Goal: Task Accomplishment & Management: Manage account settings

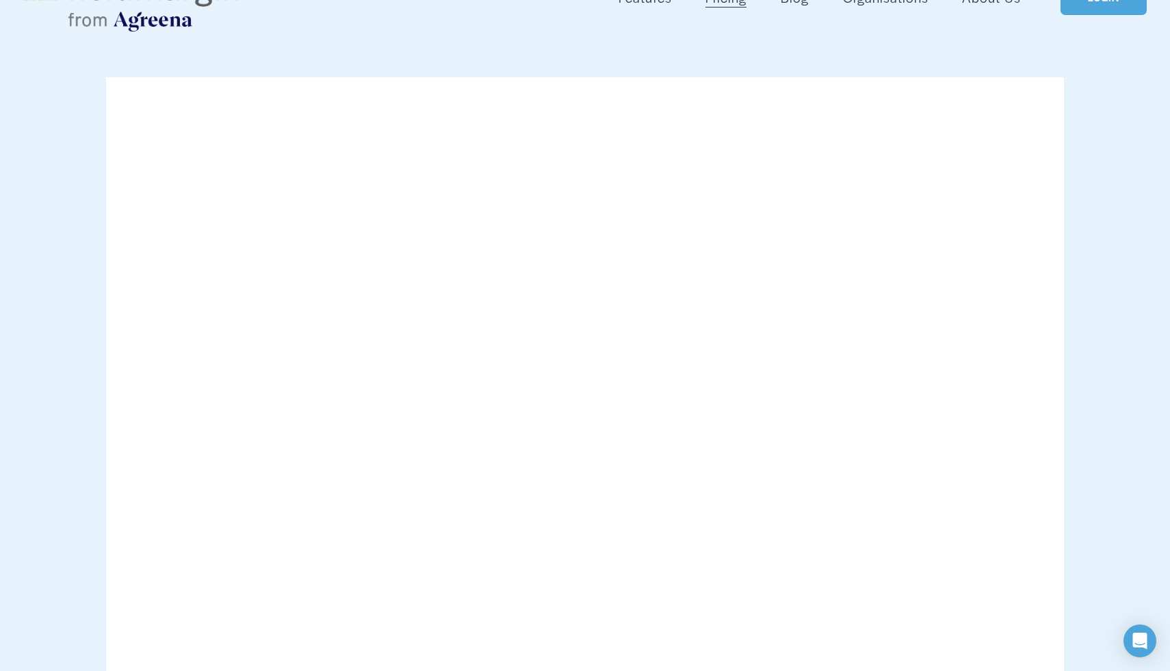
scroll to position [112, 0]
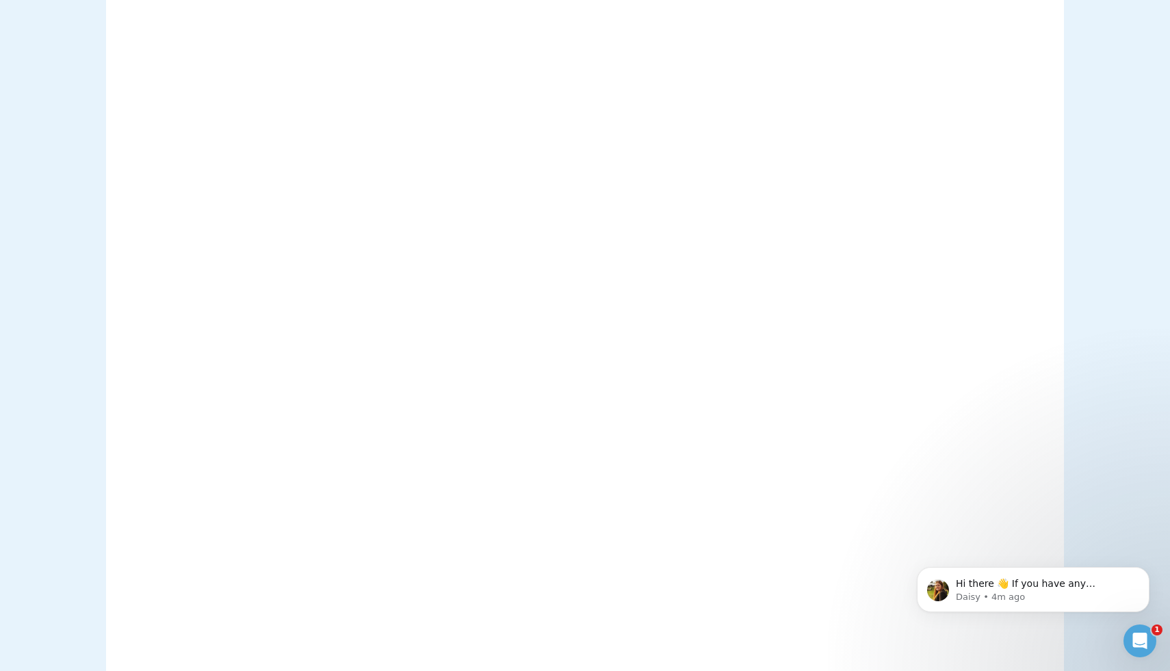
scroll to position [357, 0]
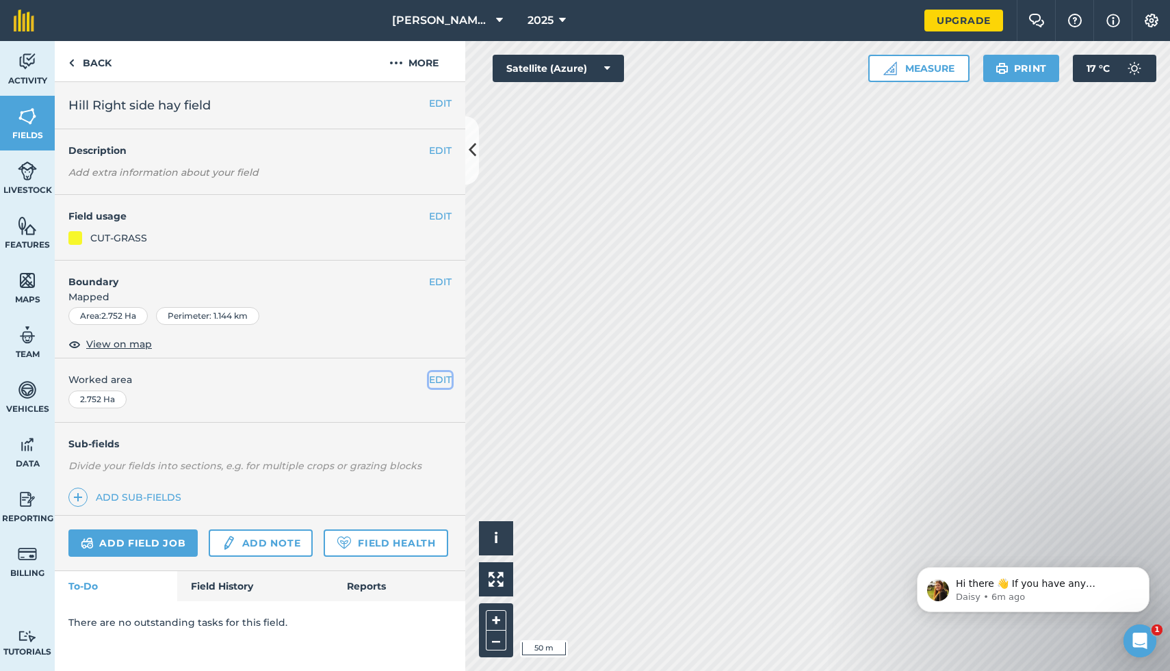
click at [439, 379] on button "EDIT" at bounding box center [440, 379] width 23 height 15
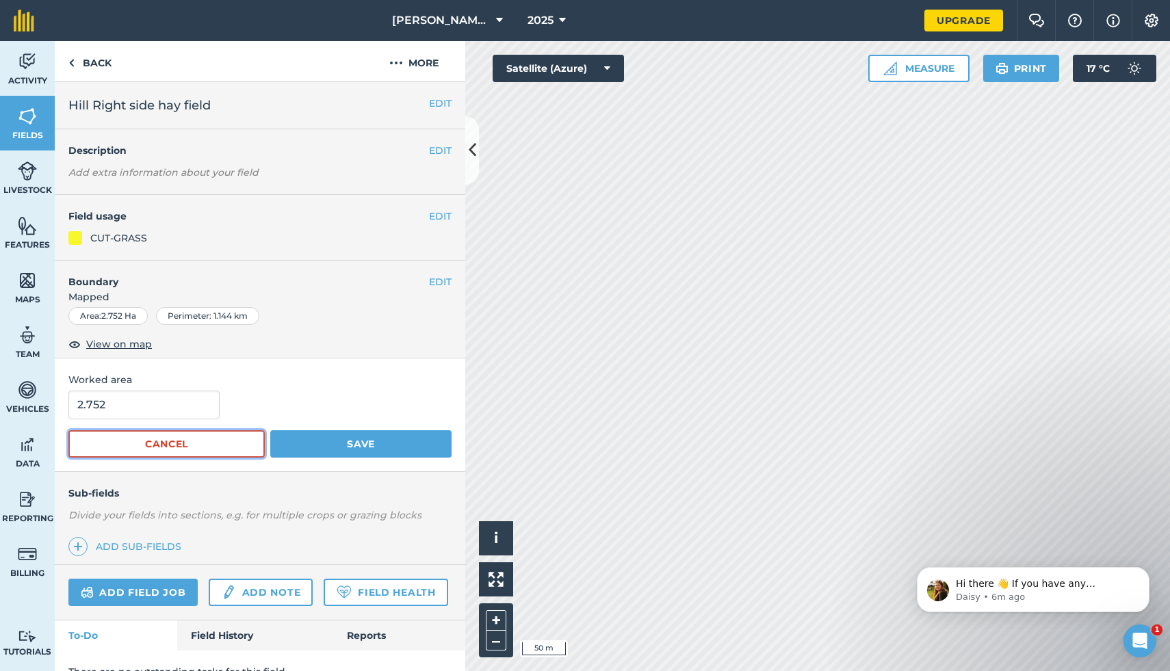
click at [182, 450] on button "Cancel" at bounding box center [166, 443] width 196 height 27
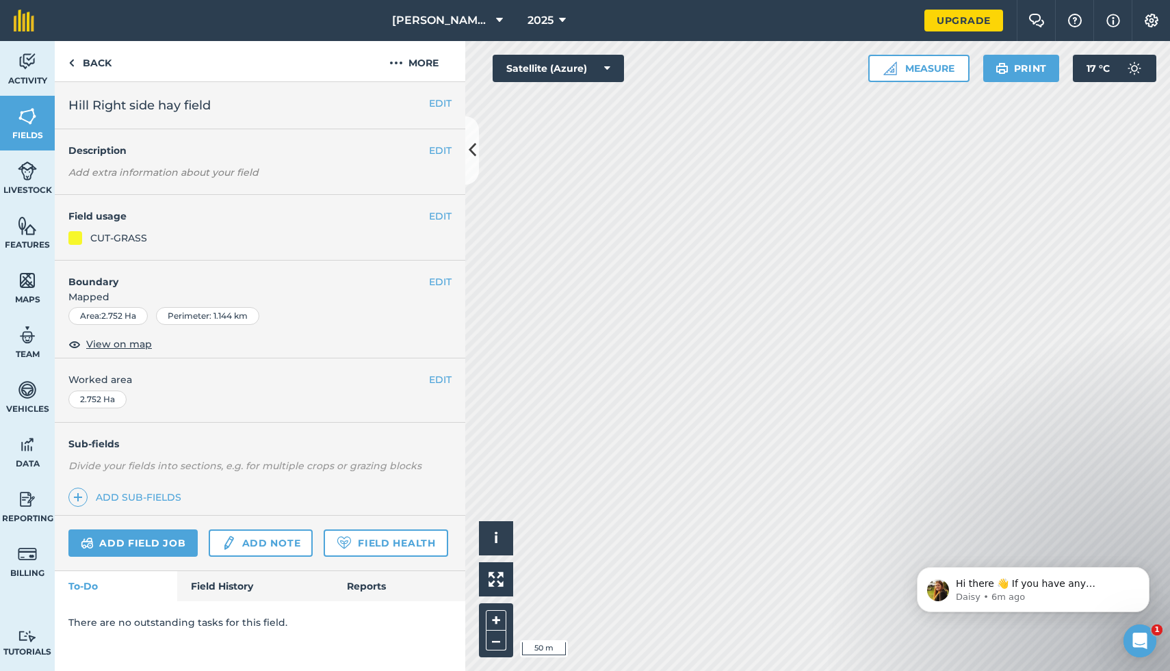
click at [421, 279] on h4 "Boundary" at bounding box center [242, 275] width 374 height 29
click at [445, 283] on button "EDIT" at bounding box center [440, 281] width 23 height 15
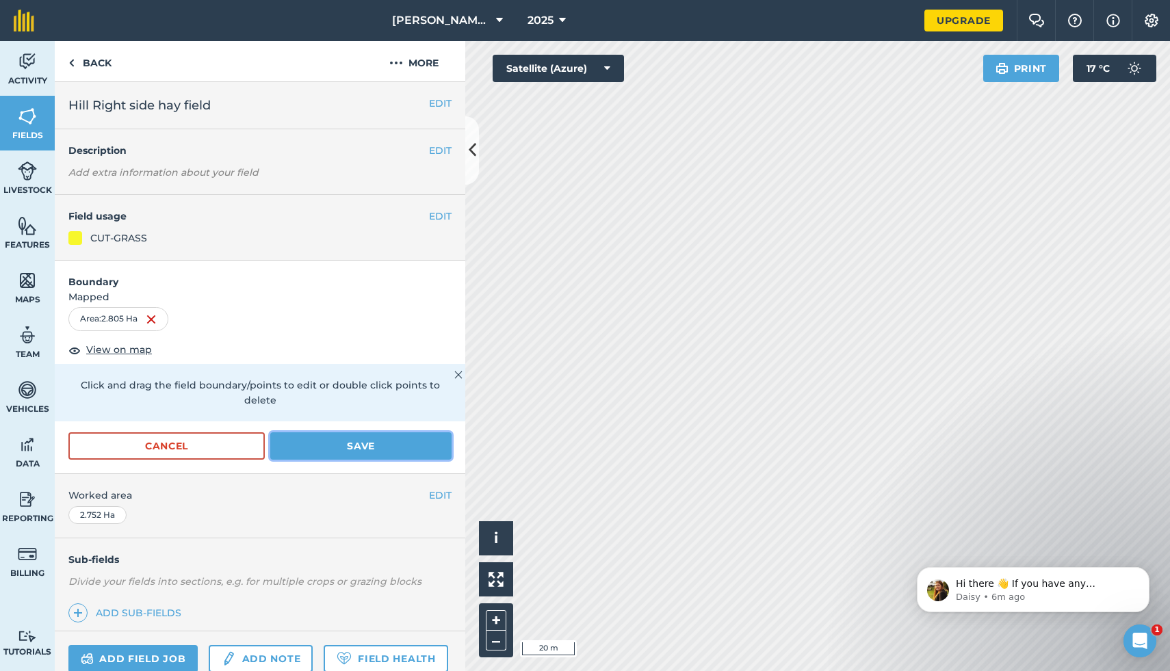
click at [379, 444] on button "Save" at bounding box center [360, 445] width 181 height 27
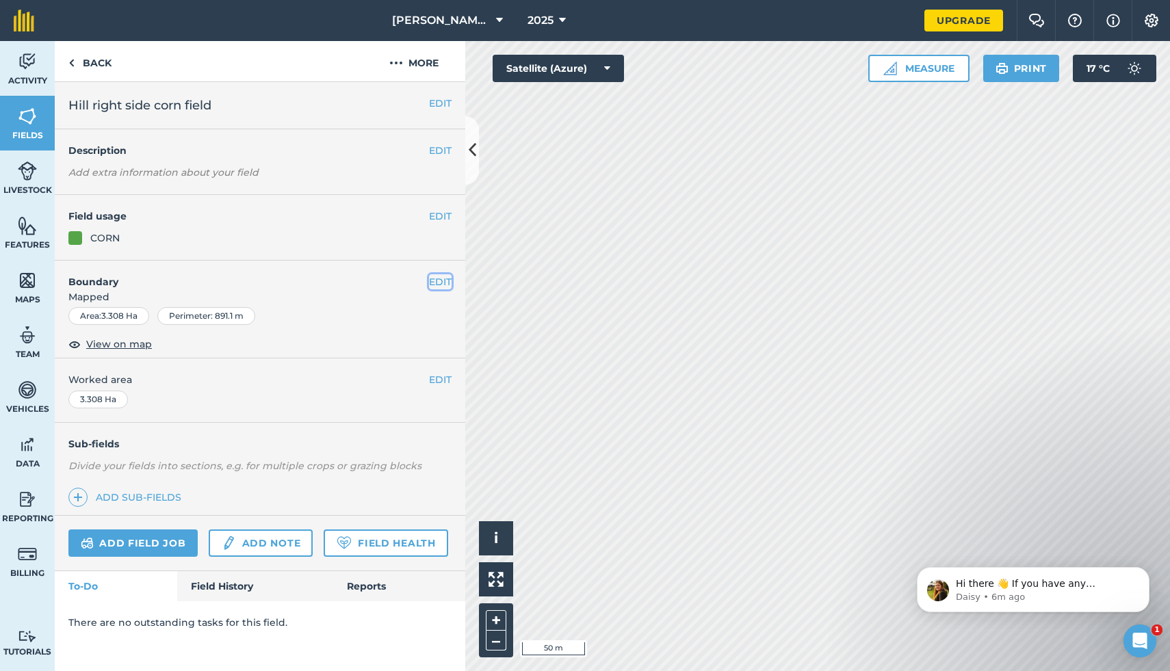
click at [439, 280] on button "EDIT" at bounding box center [440, 281] width 23 height 15
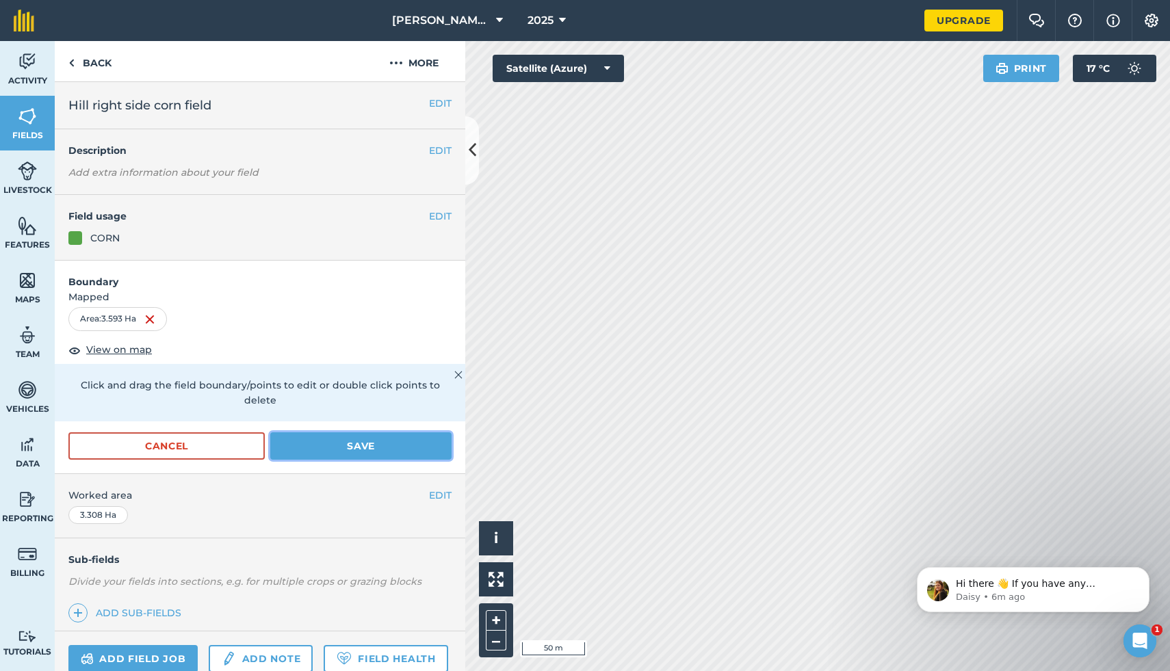
click at [343, 432] on button "Save" at bounding box center [360, 445] width 181 height 27
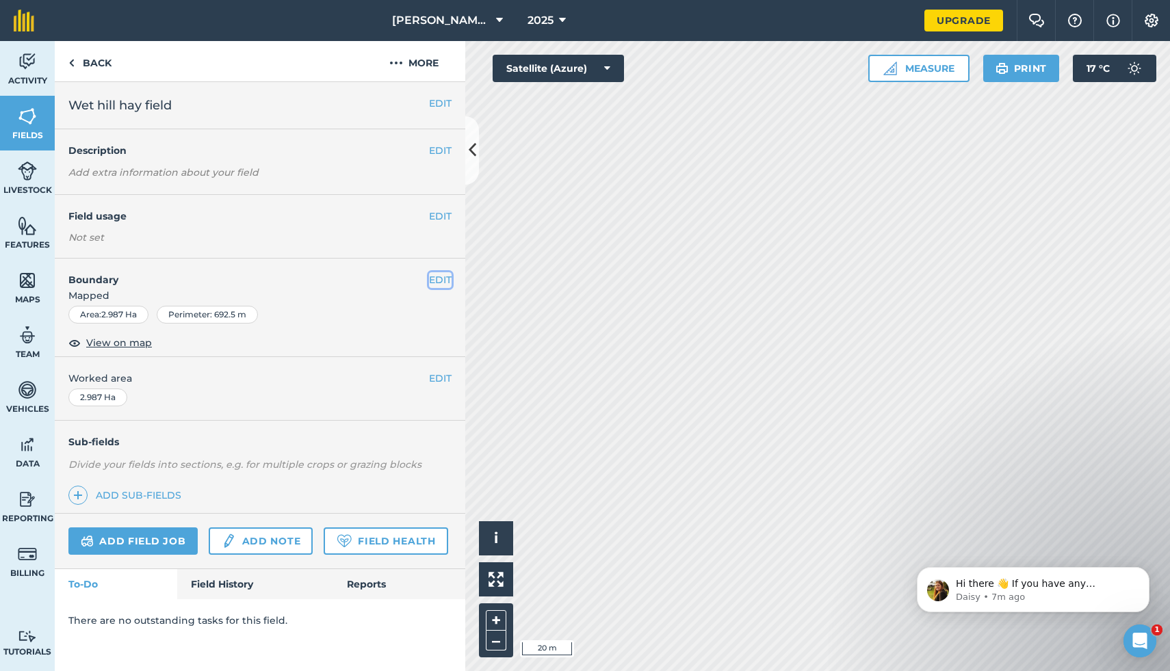
click at [445, 282] on button "EDIT" at bounding box center [440, 279] width 23 height 15
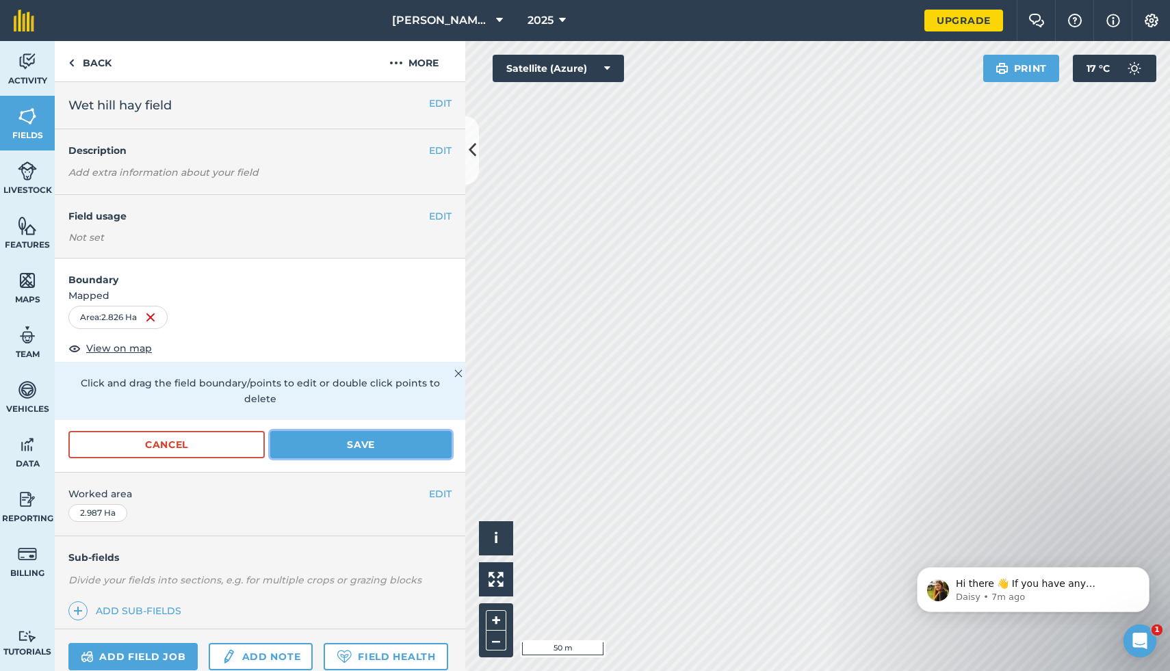
click at [426, 432] on button "Save" at bounding box center [360, 444] width 181 height 27
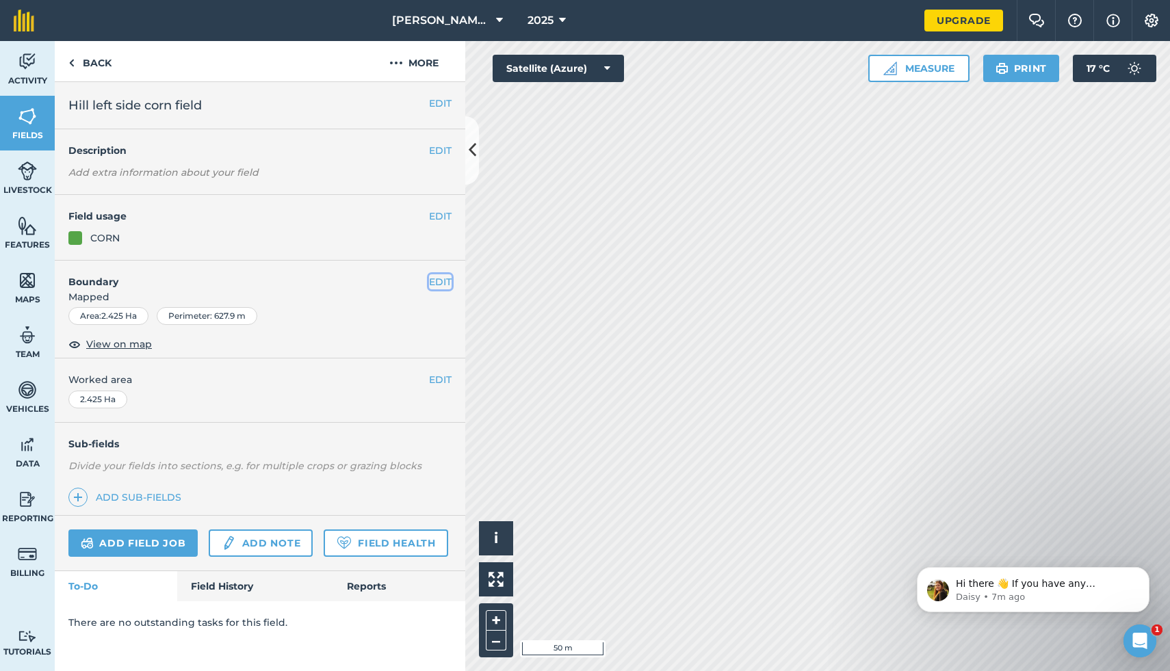
click at [433, 286] on button "EDIT" at bounding box center [440, 281] width 23 height 15
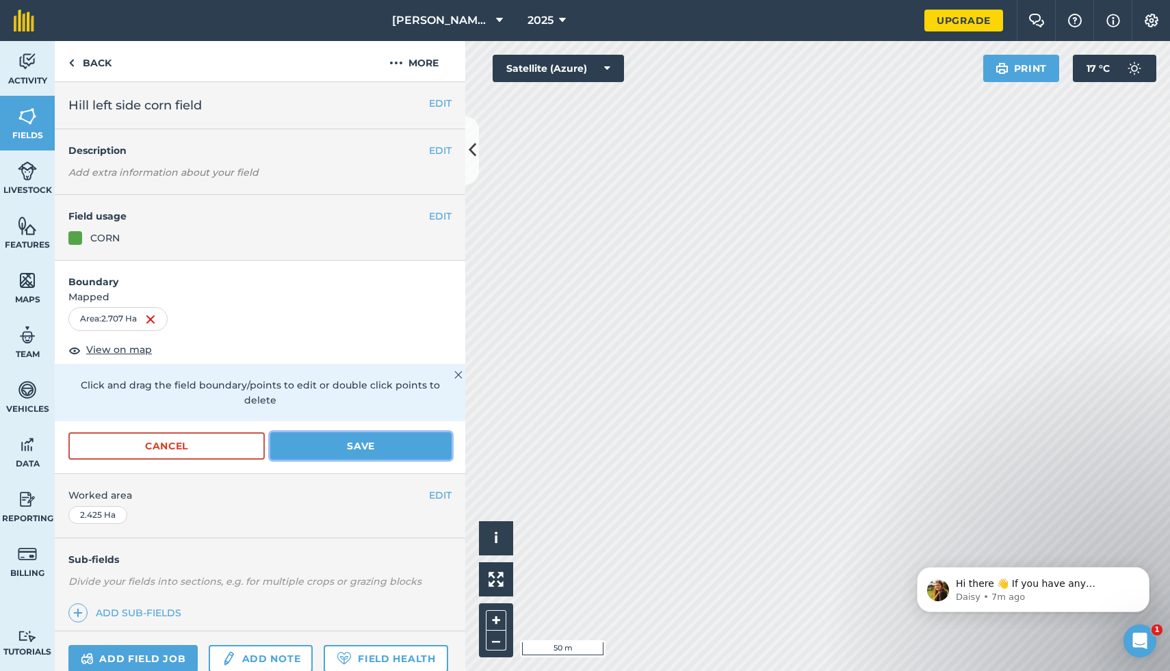
click at [343, 432] on button "Save" at bounding box center [360, 445] width 181 height 27
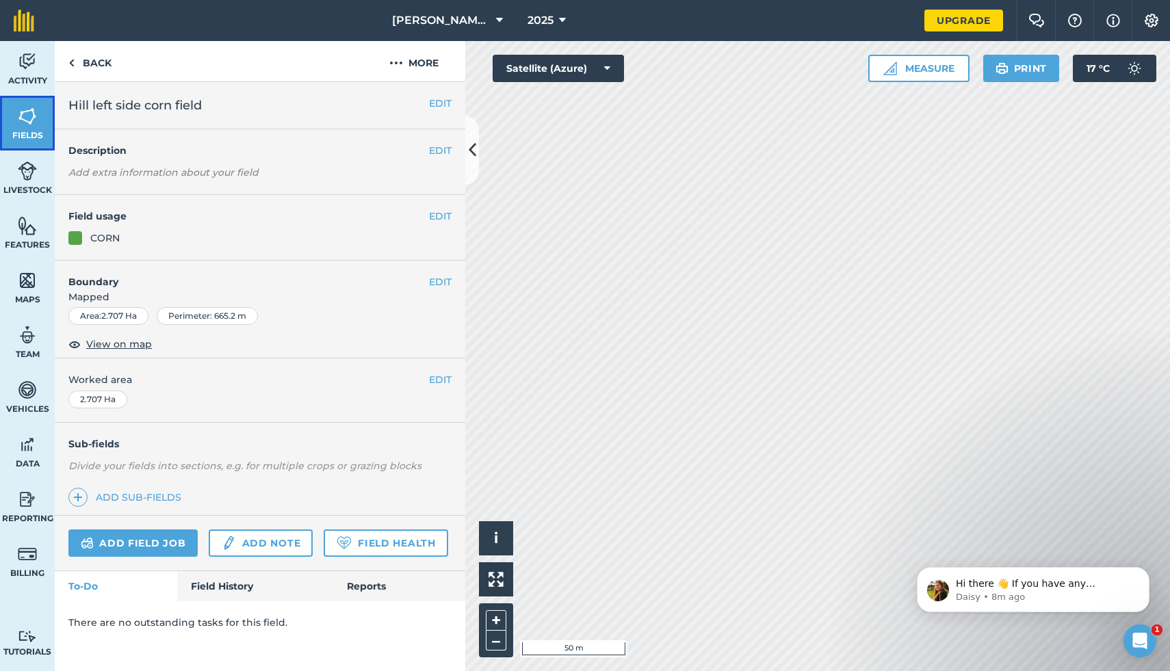
click at [18, 120] on img at bounding box center [27, 116] width 19 height 21
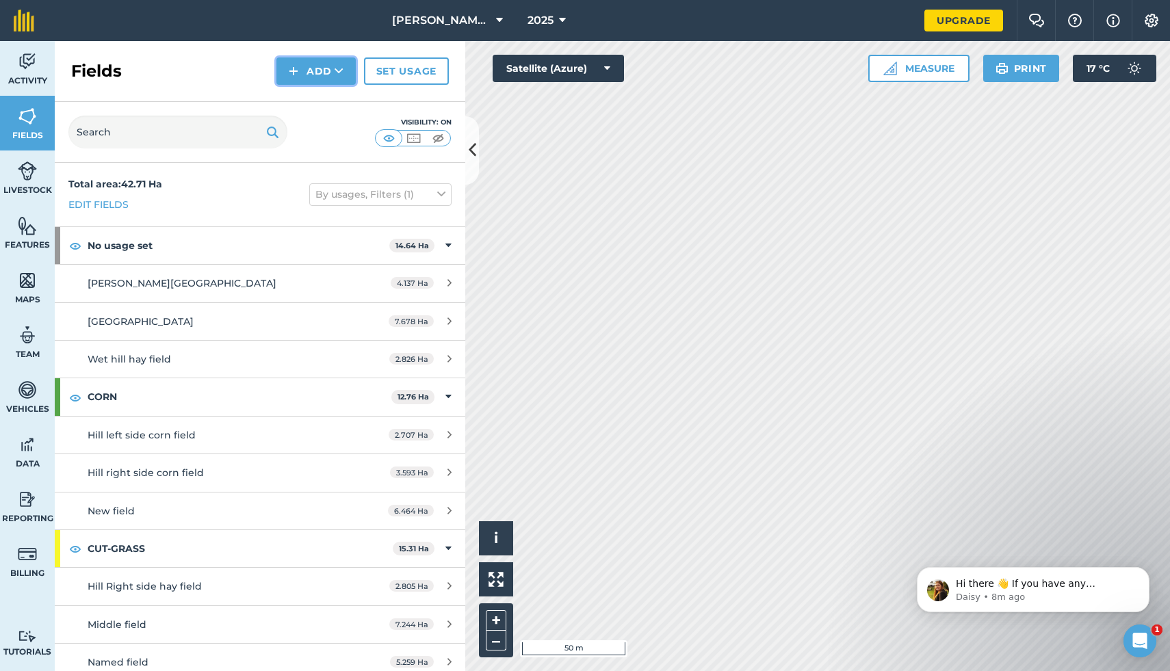
click at [335, 78] on button "Add" at bounding box center [315, 70] width 79 height 27
click at [322, 70] on button "Add" at bounding box center [315, 70] width 79 height 27
click at [328, 103] on link "Draw" at bounding box center [315, 102] width 75 height 30
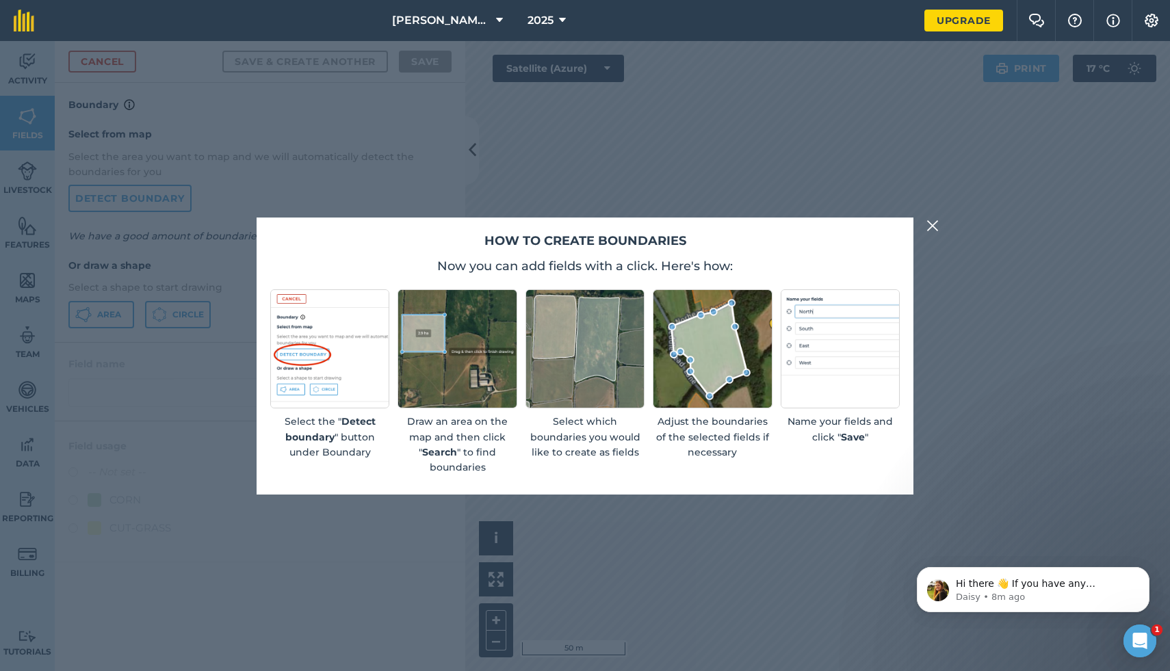
click at [932, 226] on img at bounding box center [932, 226] width 12 height 16
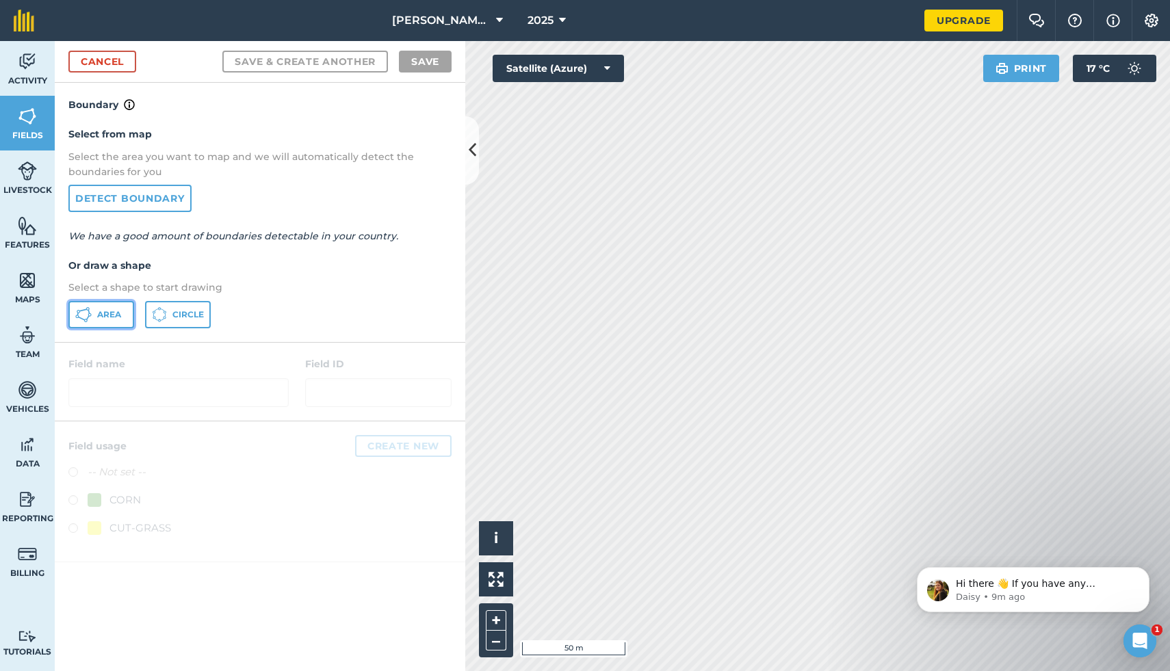
click at [120, 322] on button "Area" at bounding box center [101, 314] width 66 height 27
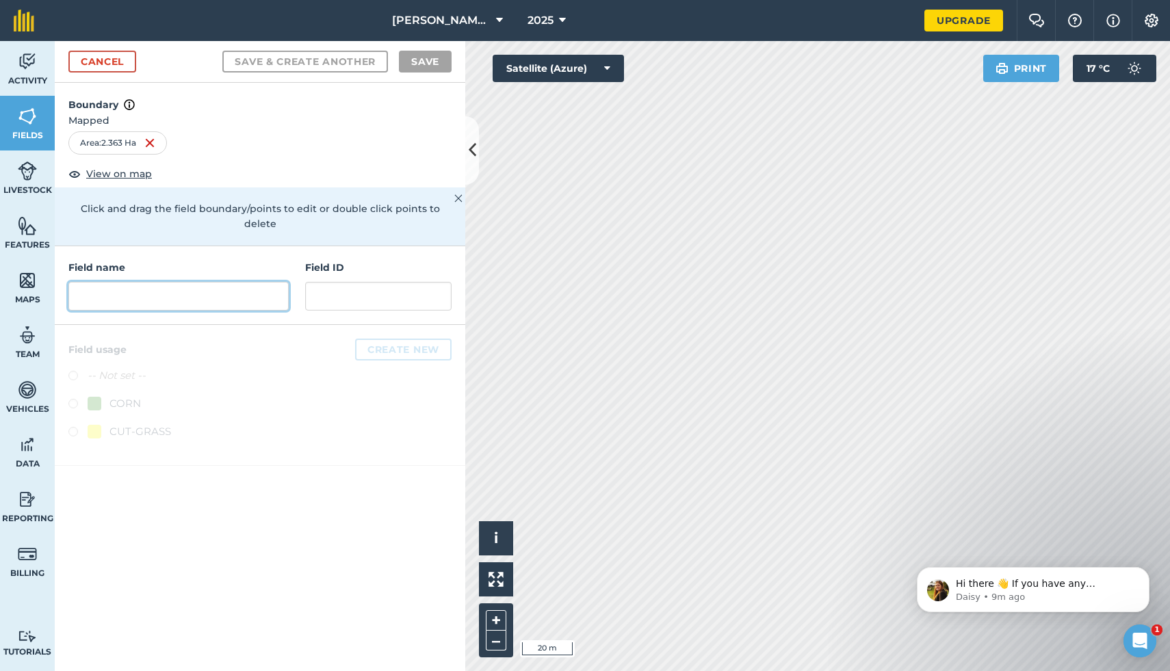
click at [269, 282] on input "text" at bounding box center [178, 296] width 220 height 29
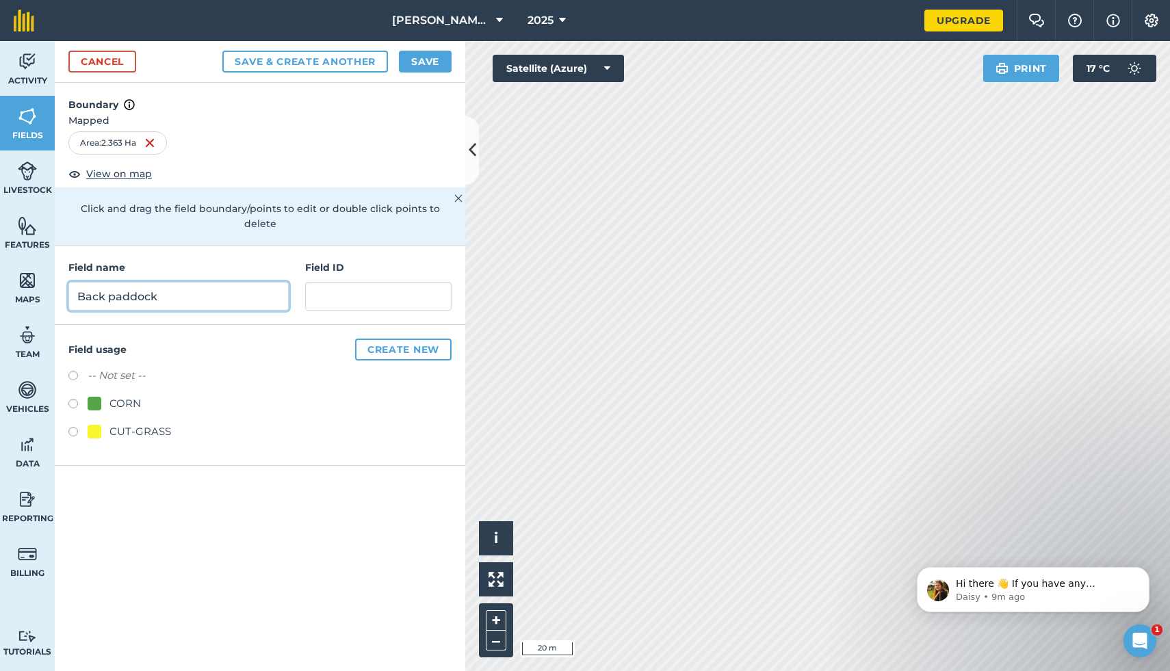
type input "Back paddock"
click at [356, 289] on input "text" at bounding box center [378, 296] width 146 height 29
click at [372, 325] on div "Field usage Create new -- Not set -- CORN CUT-GRASS" at bounding box center [260, 395] width 411 height 141
click at [372, 340] on button "Create new" at bounding box center [403, 350] width 96 height 22
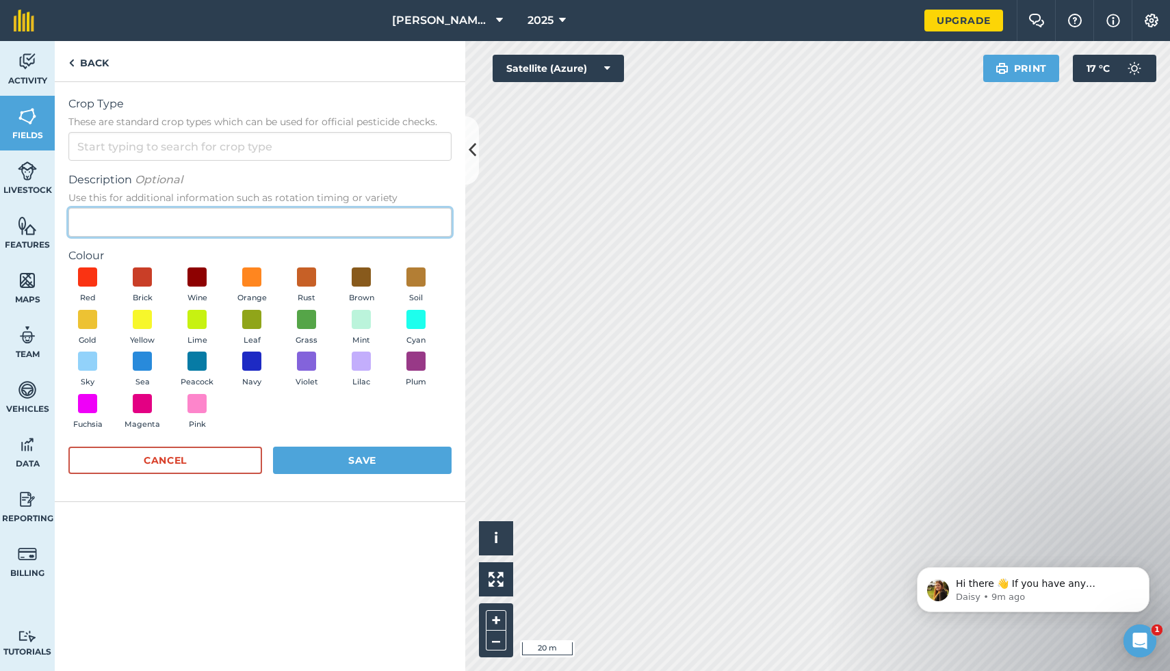
click at [250, 218] on input "Description Optional Use this for additional information such as rotation timin…" at bounding box center [259, 222] width 383 height 29
click at [207, 149] on input "Crop Type These are standard crop types which can be used for official pesticid…" at bounding box center [259, 146] width 383 height 29
click at [339, 469] on button "Save" at bounding box center [362, 460] width 179 height 27
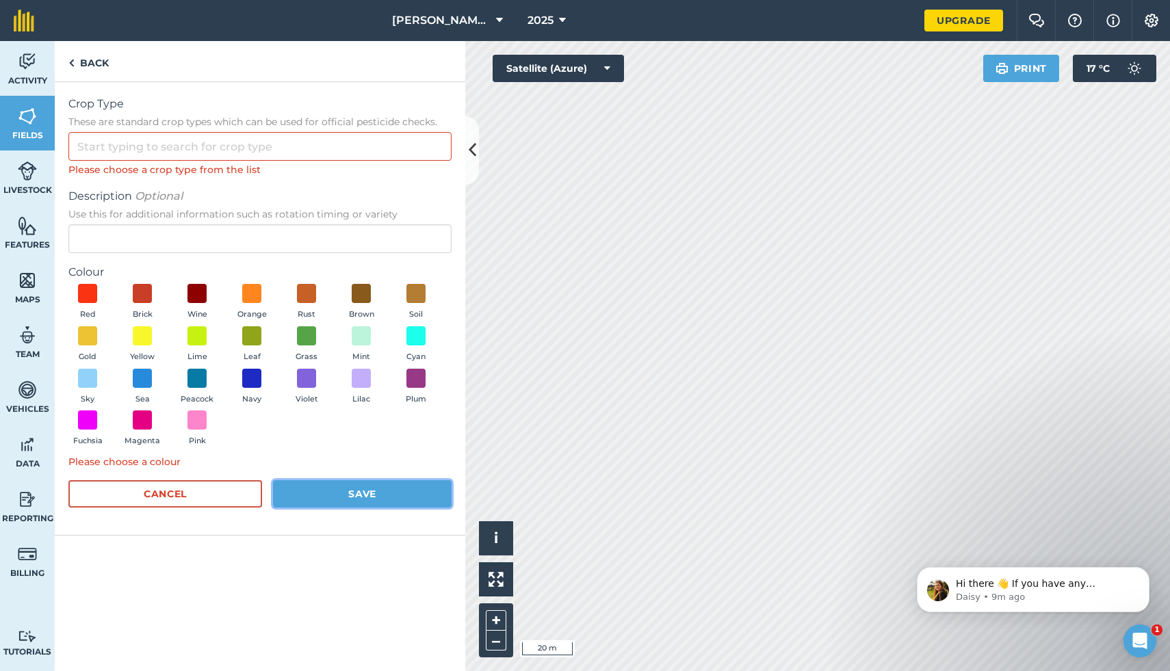
click at [397, 499] on button "Save" at bounding box center [362, 493] width 179 height 27
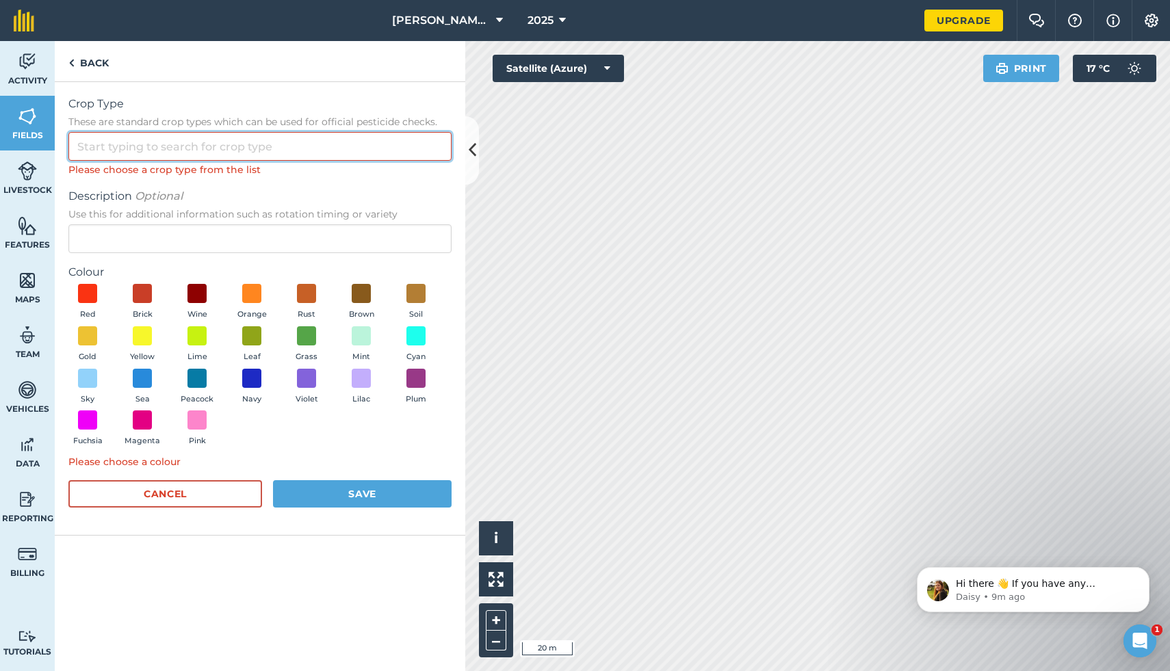
click at [289, 155] on input "Crop Type These are standard crop types which can be used for official pesticid…" at bounding box center [259, 146] width 383 height 29
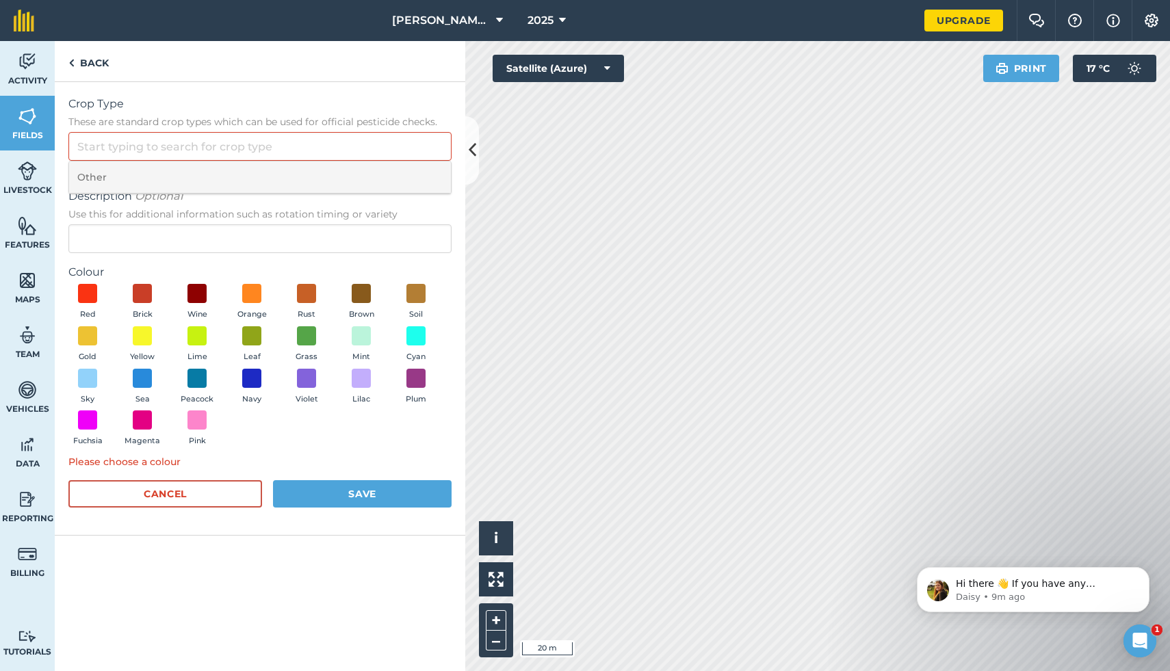
click at [283, 172] on li "Other" at bounding box center [260, 177] width 382 height 32
type input "Other"
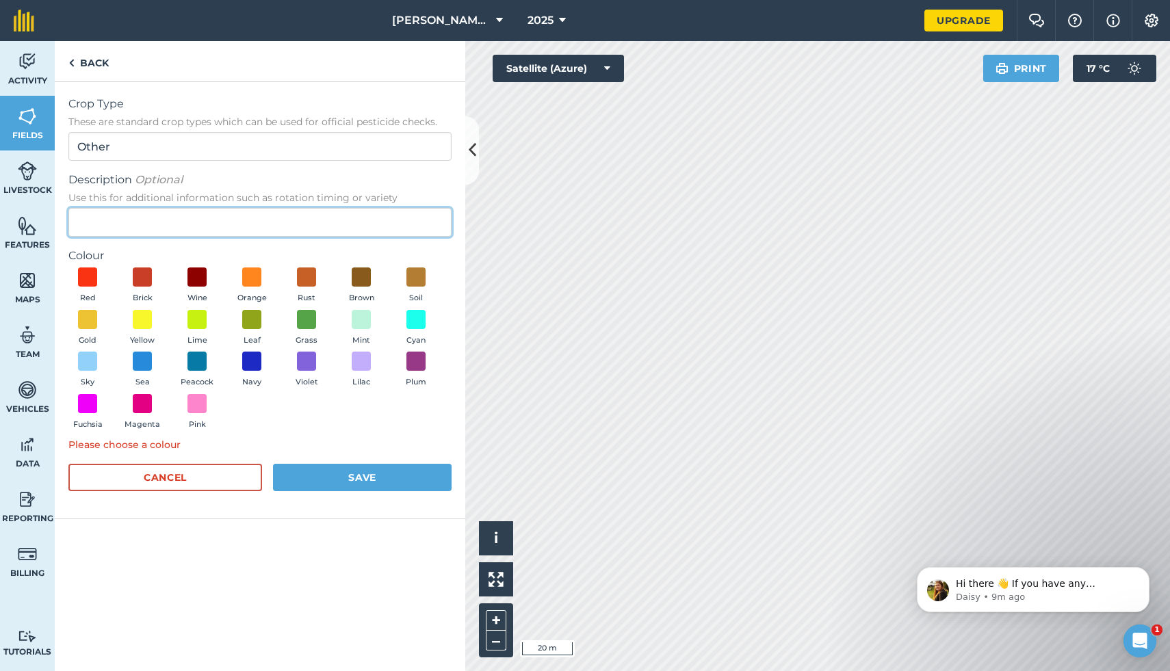
click at [291, 210] on input "Description Optional Use this for additional information such as rotation timin…" at bounding box center [259, 222] width 383 height 29
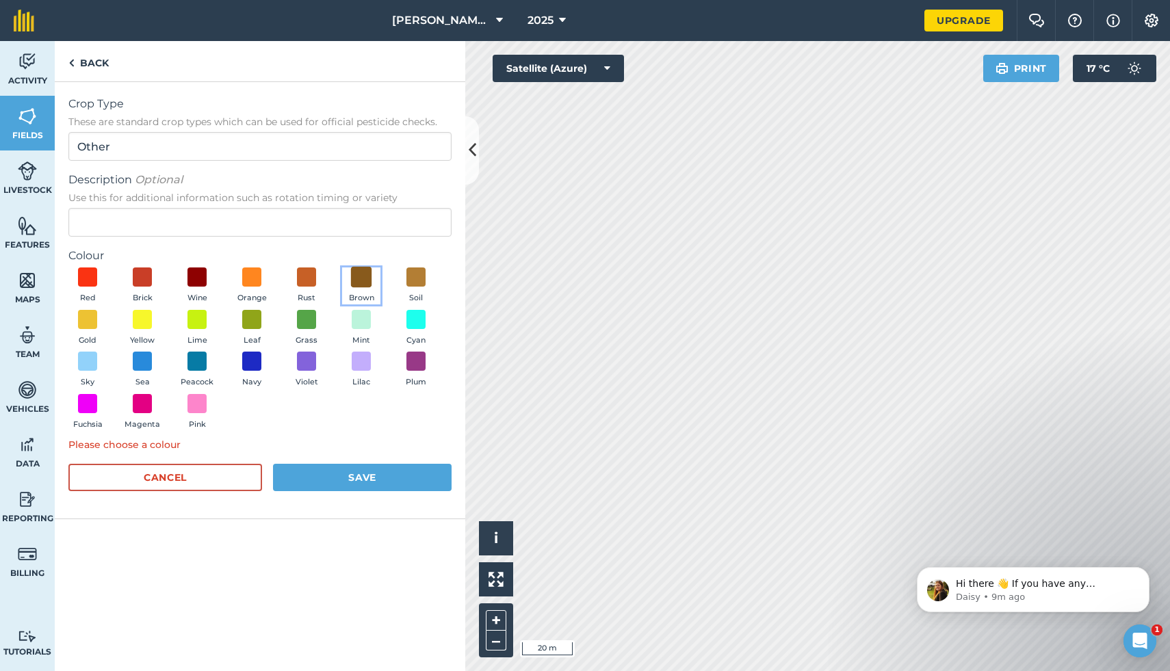
click at [361, 283] on span at bounding box center [361, 277] width 21 height 21
click at [377, 476] on button "Save" at bounding box center [362, 477] width 179 height 27
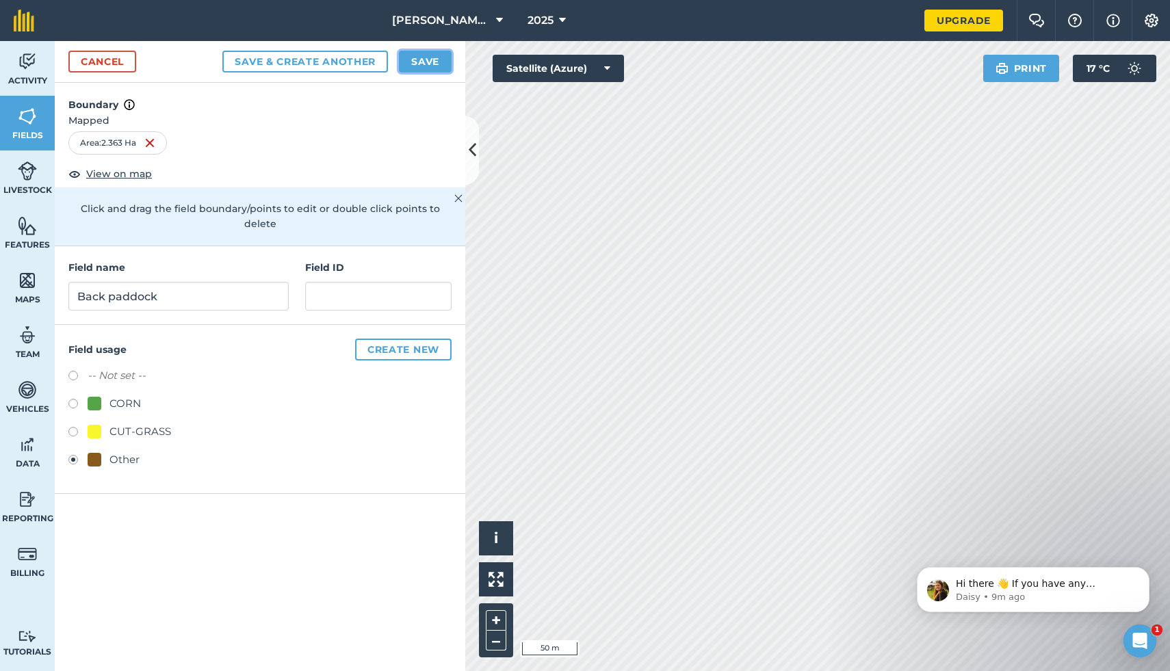
click at [408, 52] on button "Save" at bounding box center [425, 62] width 53 height 22
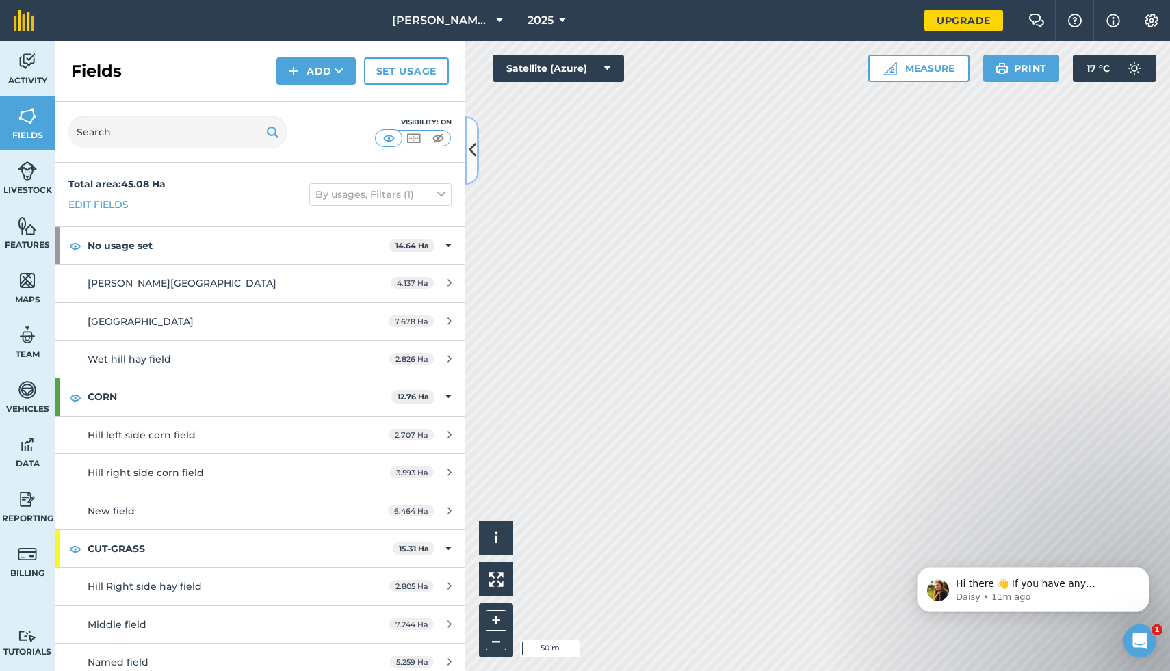
click at [475, 141] on icon at bounding box center [473, 150] width 8 height 24
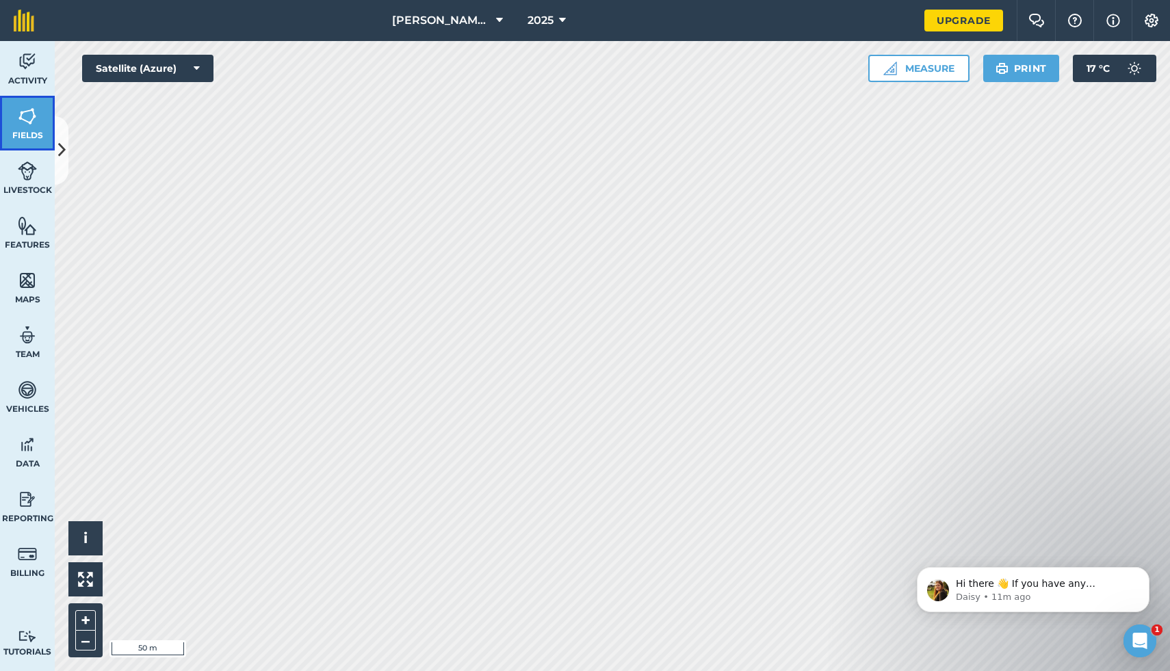
click at [44, 120] on link "Fields" at bounding box center [27, 123] width 55 height 55
click at [29, 129] on link "Fields" at bounding box center [27, 123] width 55 height 55
click at [62, 142] on icon at bounding box center [62, 150] width 8 height 24
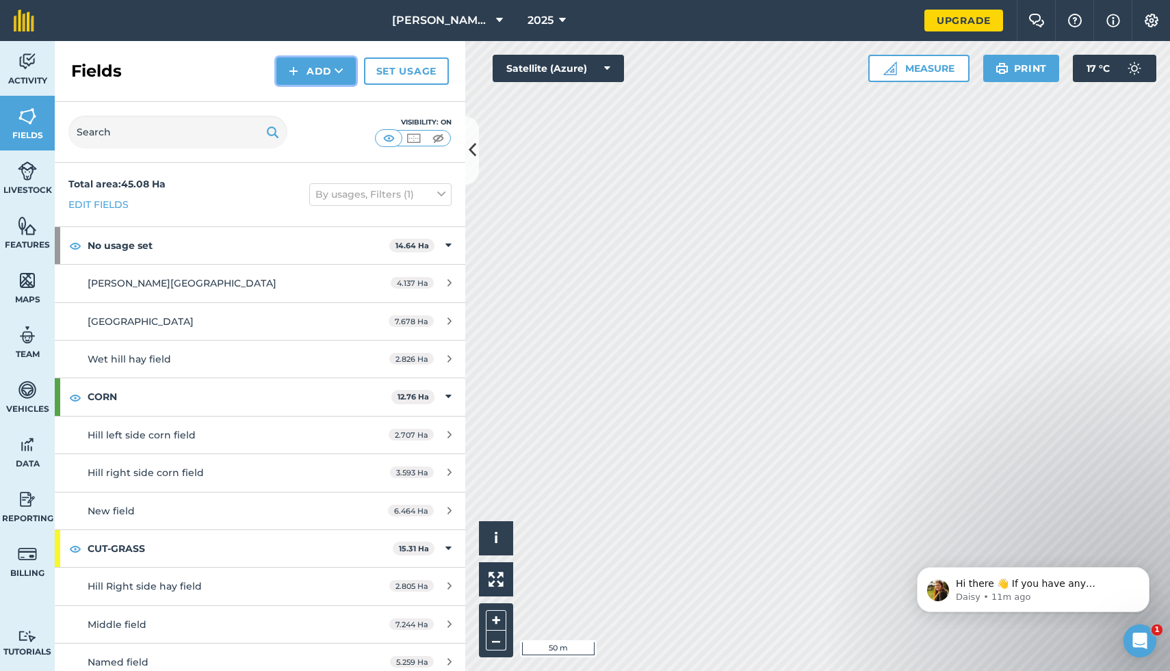
click at [298, 64] on img at bounding box center [294, 71] width 10 height 16
click at [307, 101] on link "Draw" at bounding box center [315, 102] width 75 height 30
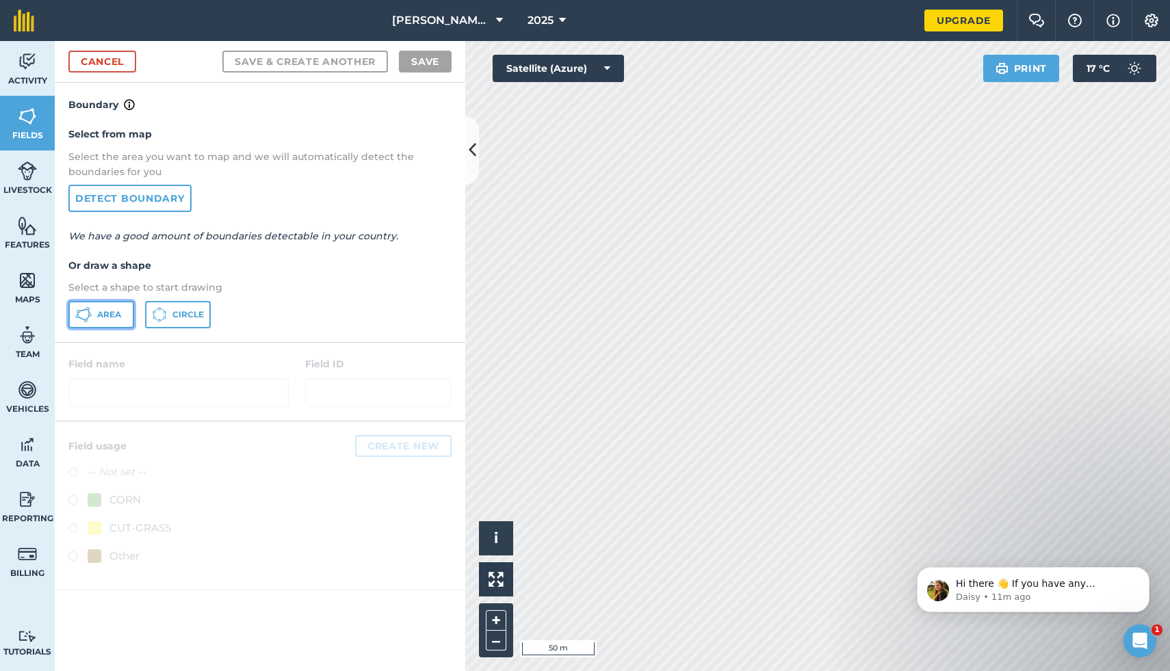
click at [82, 314] on icon at bounding box center [83, 315] width 16 height 16
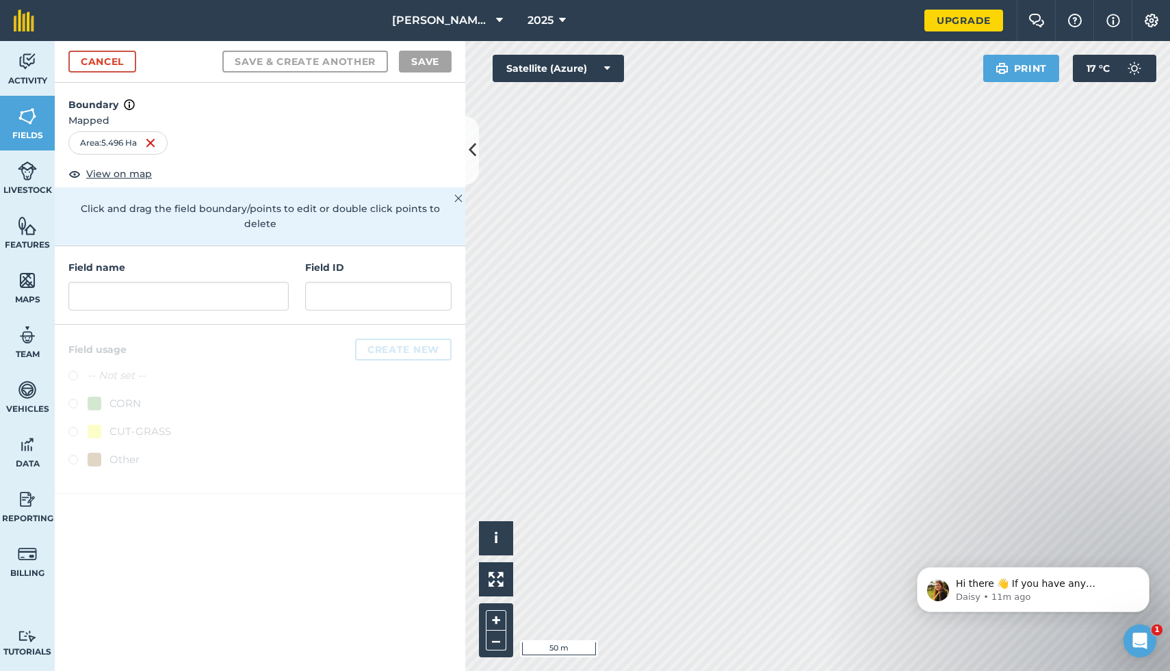
click at [429, 73] on div "Cancel Save & Create Another Save" at bounding box center [260, 62] width 411 height 42
click at [428, 49] on div "Cancel Save & Create Another Save" at bounding box center [260, 62] width 411 height 42
click at [223, 282] on input "text" at bounding box center [178, 296] width 220 height 29
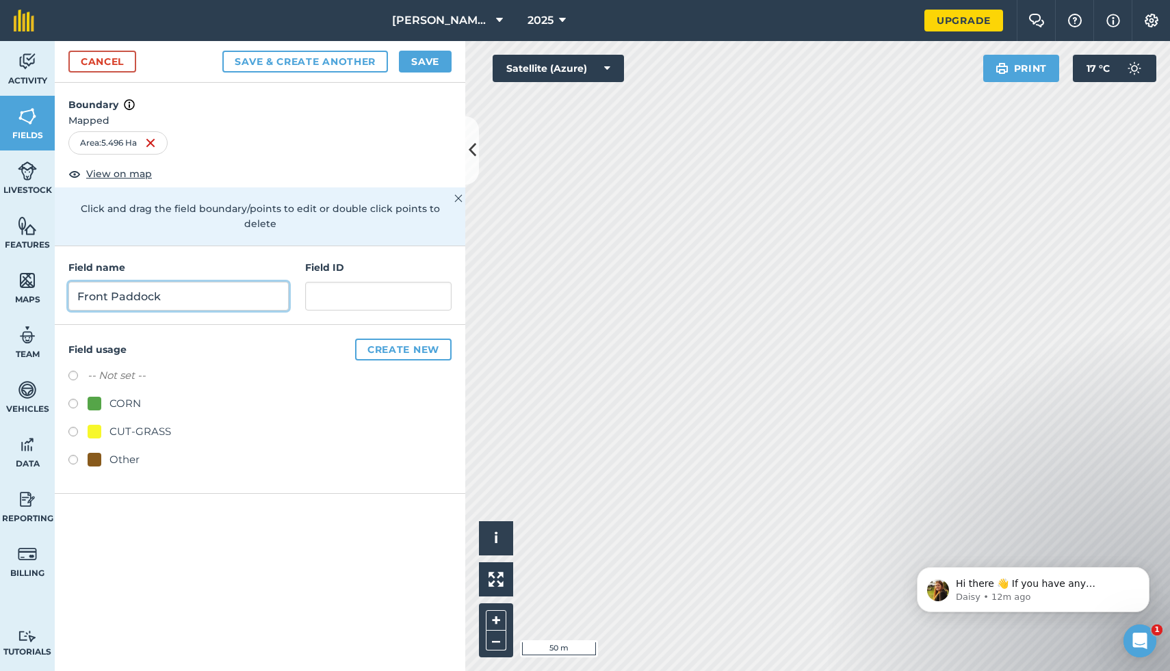
type input "Front Paddock"
click at [69, 455] on label at bounding box center [77, 462] width 19 height 14
radio input "true"
click at [415, 339] on button "Create new" at bounding box center [403, 350] width 96 height 22
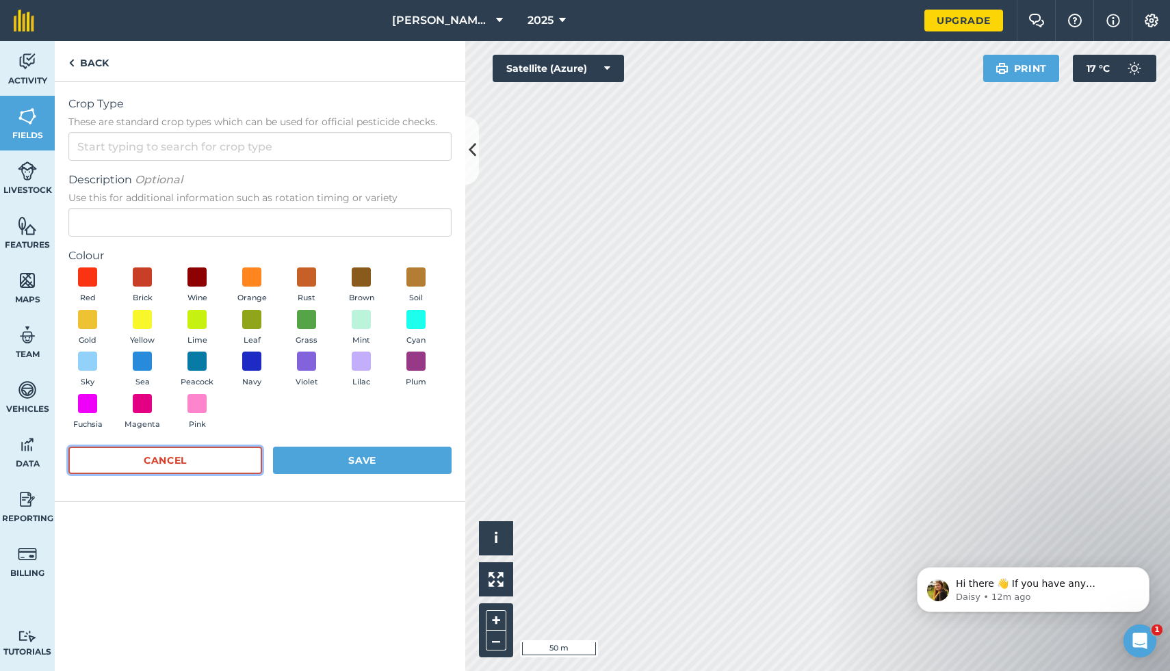
click at [184, 471] on button "Cancel" at bounding box center [165, 460] width 194 height 27
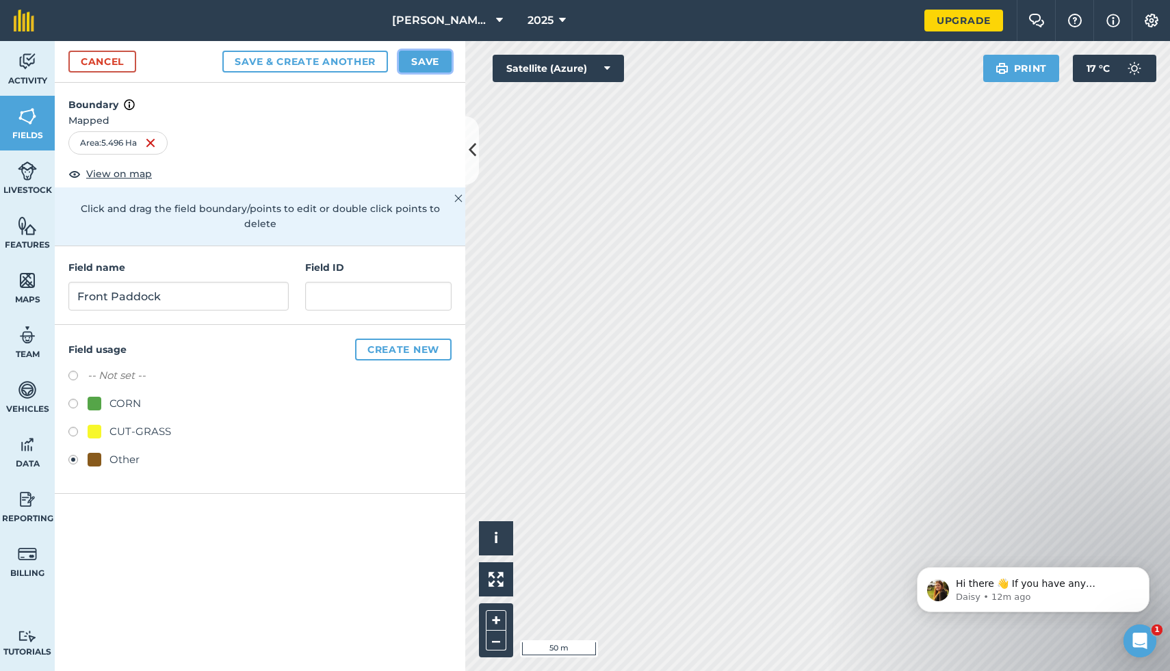
click at [432, 55] on button "Save" at bounding box center [425, 62] width 53 height 22
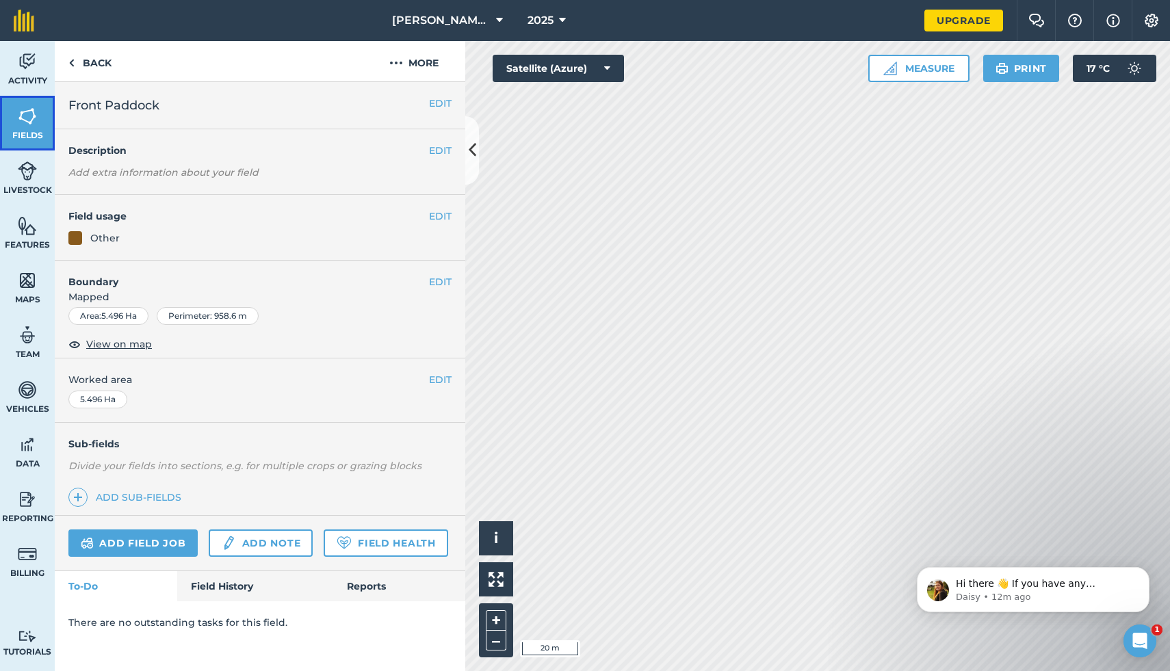
click at [22, 131] on span "Fields" at bounding box center [27, 135] width 55 height 11
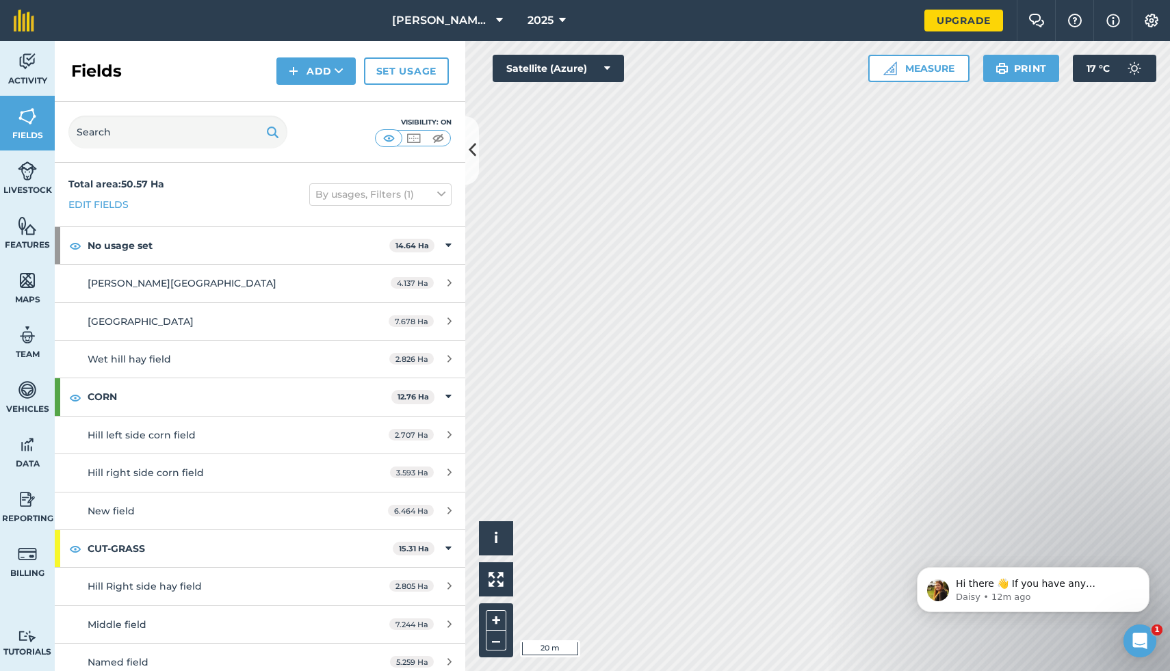
click at [338, 94] on div "Fields Add Set usage" at bounding box center [260, 71] width 411 height 61
click at [331, 78] on button "Add" at bounding box center [315, 70] width 79 height 27
click at [332, 97] on link "Draw" at bounding box center [315, 102] width 75 height 30
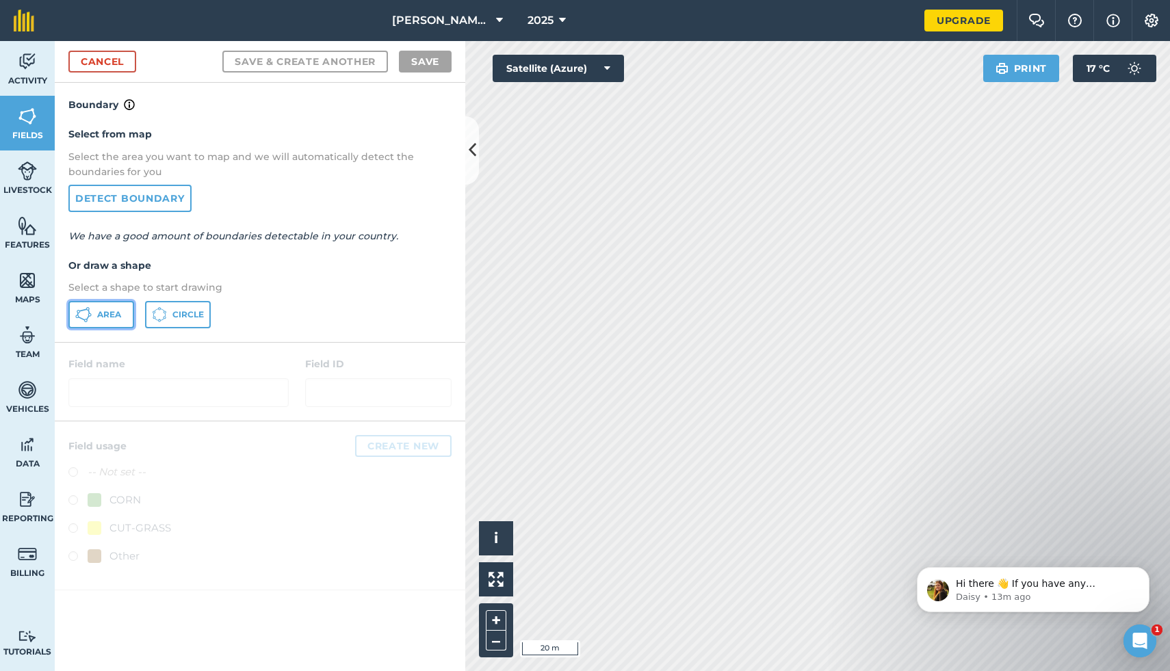
click at [120, 313] on span "Area" at bounding box center [109, 314] width 24 height 11
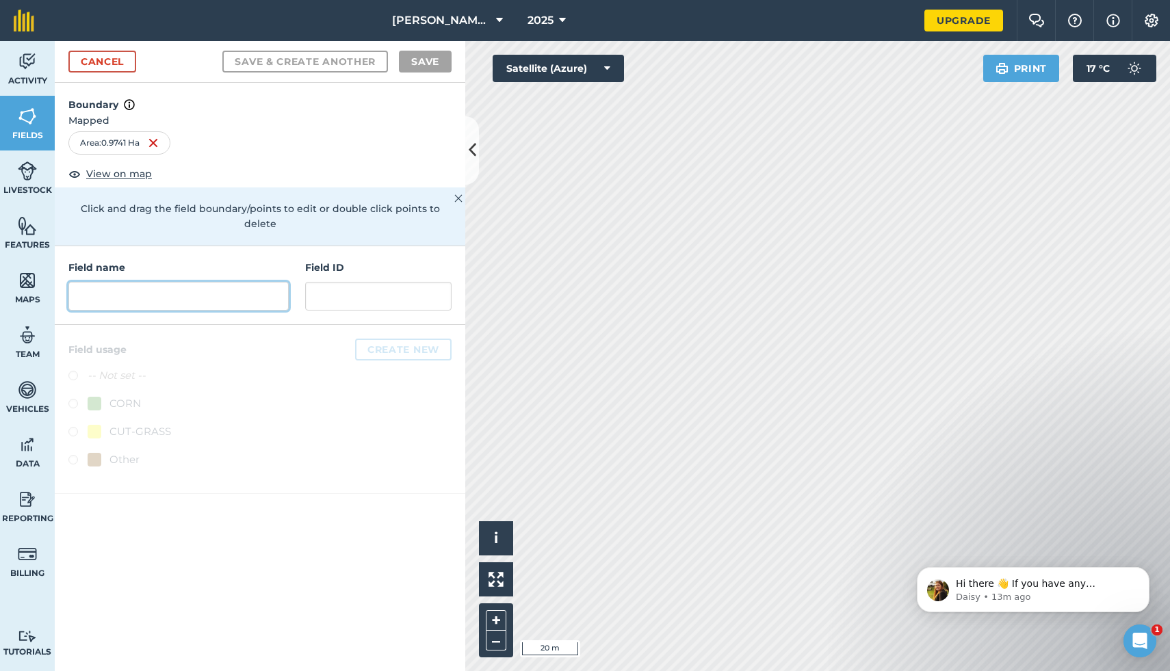
click at [166, 282] on input "text" at bounding box center [178, 296] width 220 height 29
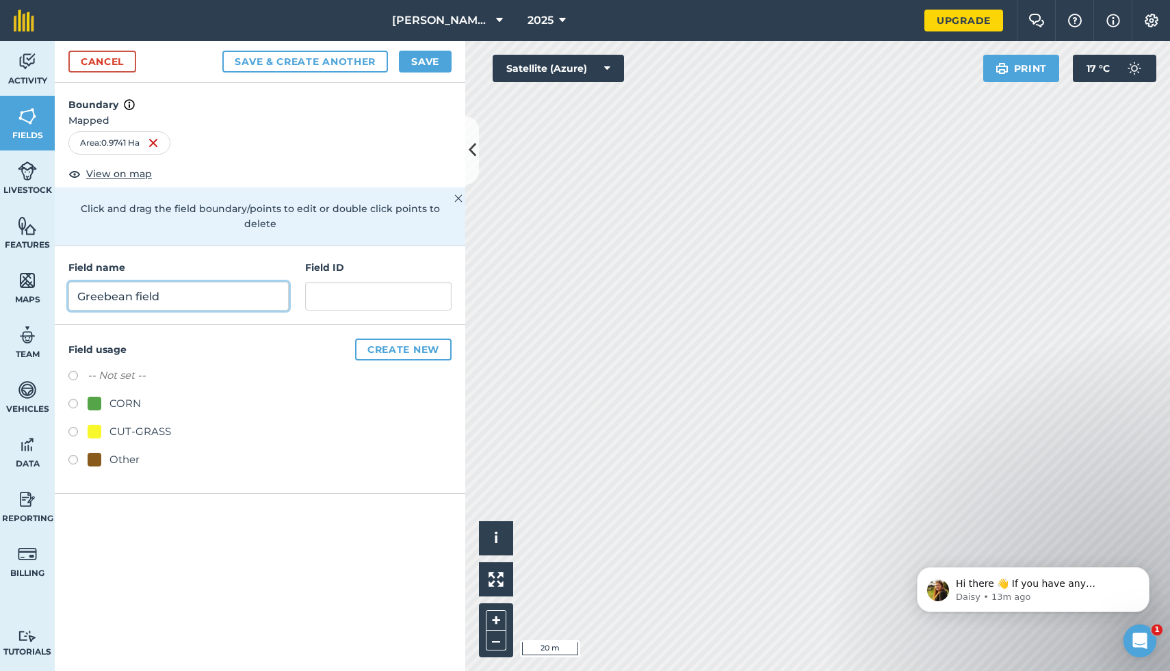
click at [105, 282] on input "Greebean field" at bounding box center [178, 296] width 220 height 29
type input "Greenbean field"
click at [112, 452] on div "Other" at bounding box center [124, 460] width 30 height 16
radio input "true"
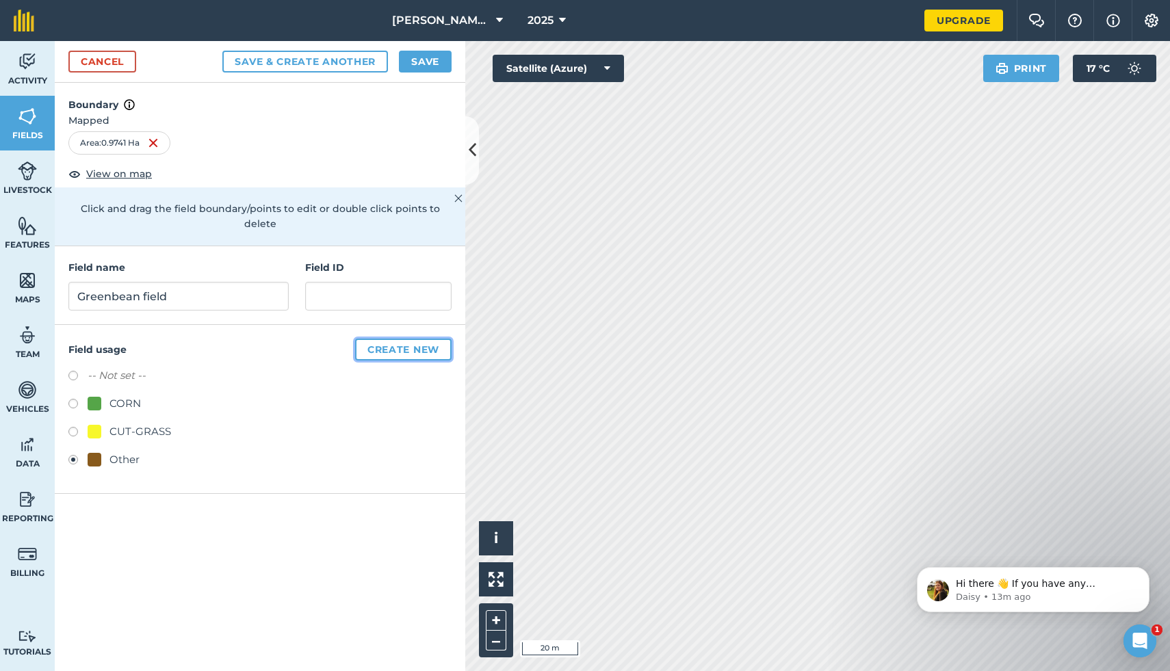
click at [414, 339] on button "Create new" at bounding box center [403, 350] width 96 height 22
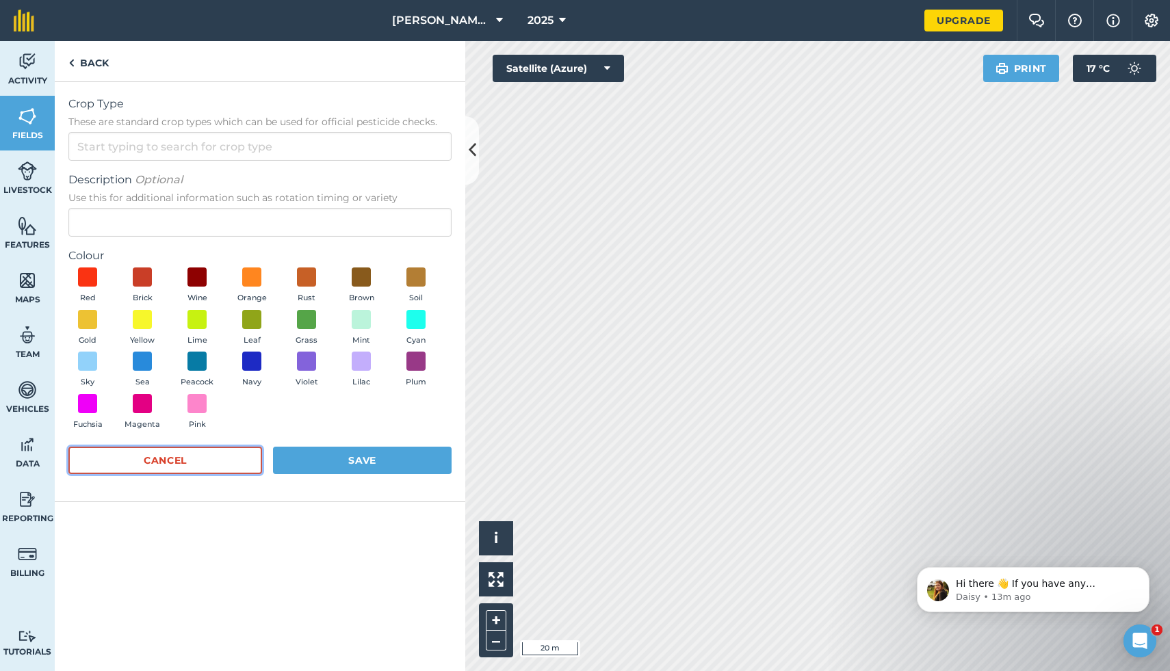
click at [239, 464] on button "Cancel" at bounding box center [165, 460] width 194 height 27
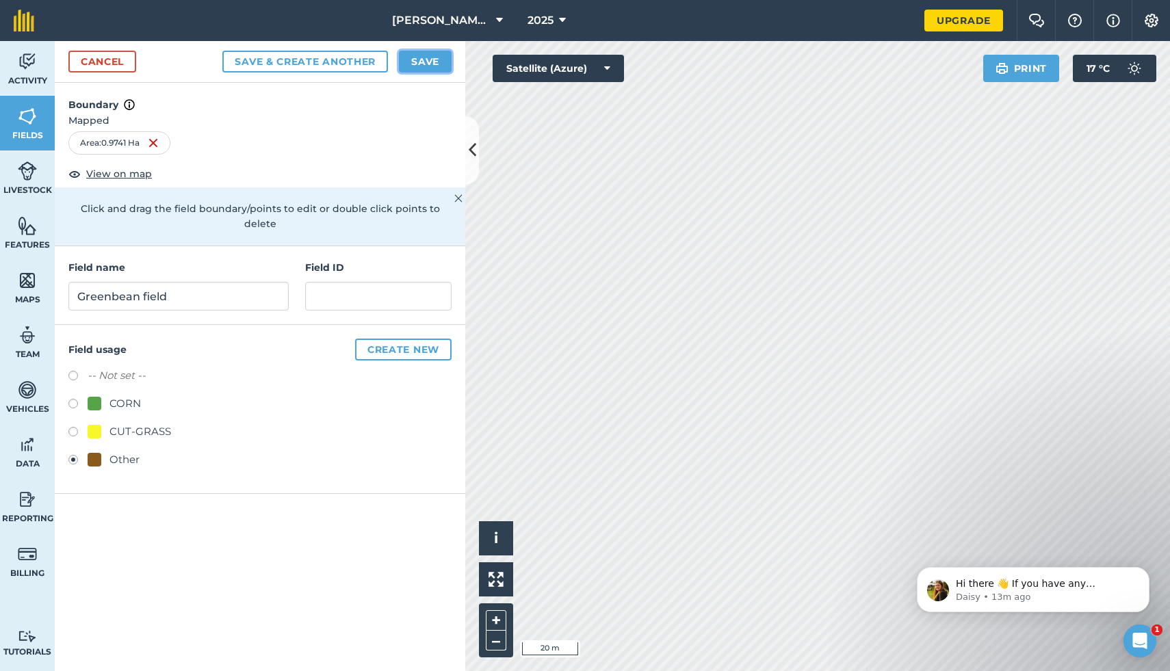
click at [436, 61] on button "Save" at bounding box center [425, 62] width 53 height 22
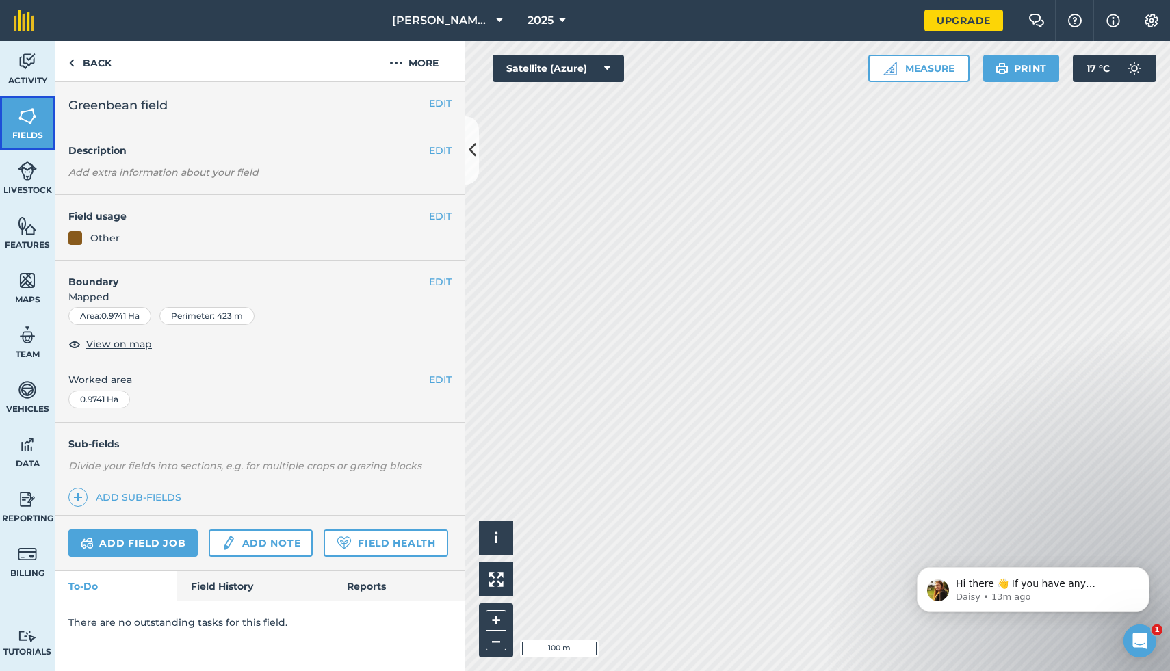
click at [23, 122] on img at bounding box center [27, 116] width 19 height 21
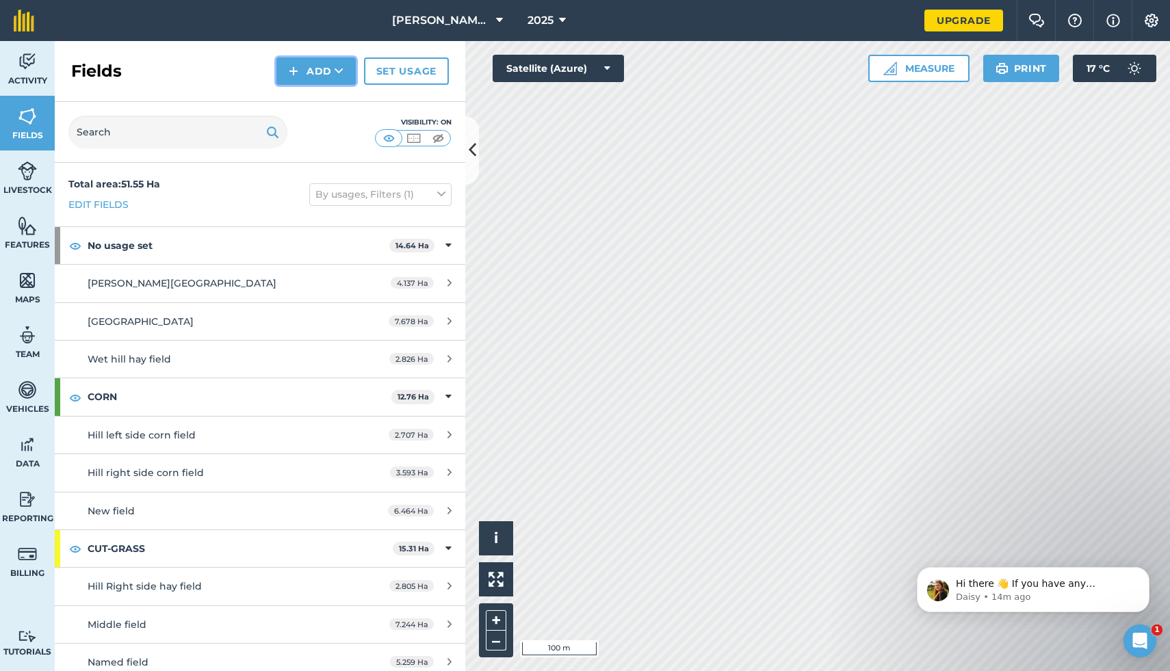
click at [343, 68] on button "Add" at bounding box center [315, 70] width 79 height 27
click at [315, 101] on link "Draw" at bounding box center [315, 102] width 75 height 30
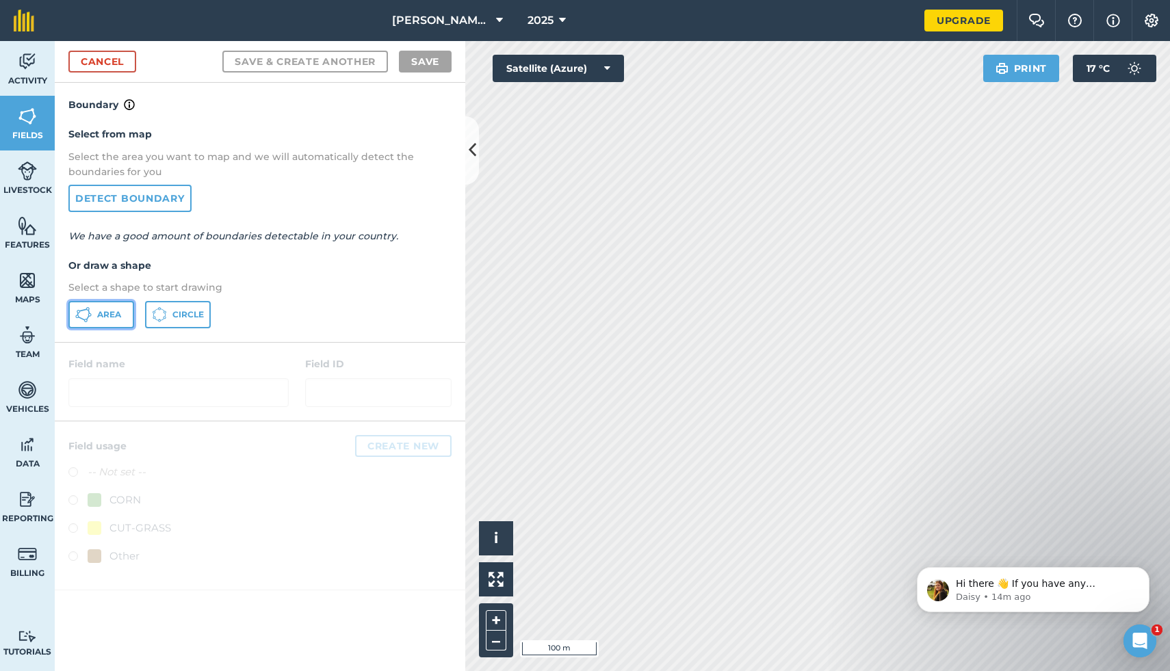
drag, startPoint x: 108, startPoint y: 319, endPoint x: 130, endPoint y: 294, distance: 33.5
click at [108, 319] on span "Area" at bounding box center [109, 314] width 24 height 11
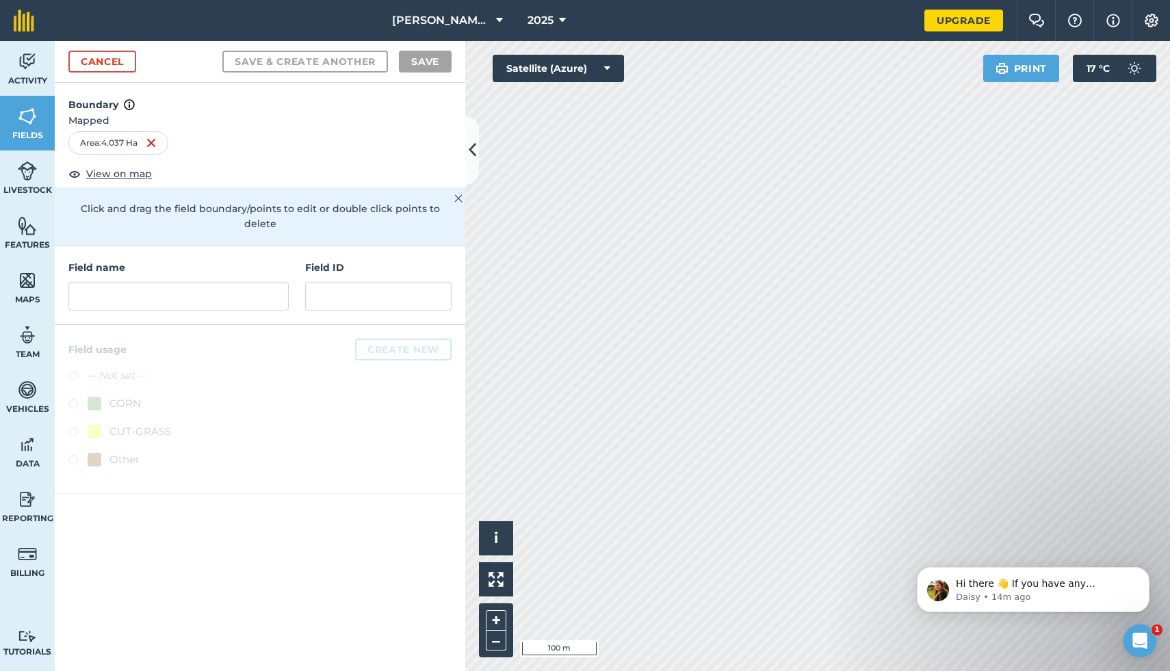
click at [168, 282] on div at bounding box center [178, 296] width 220 height 29
click at [168, 282] on input "text" at bounding box center [178, 296] width 220 height 29
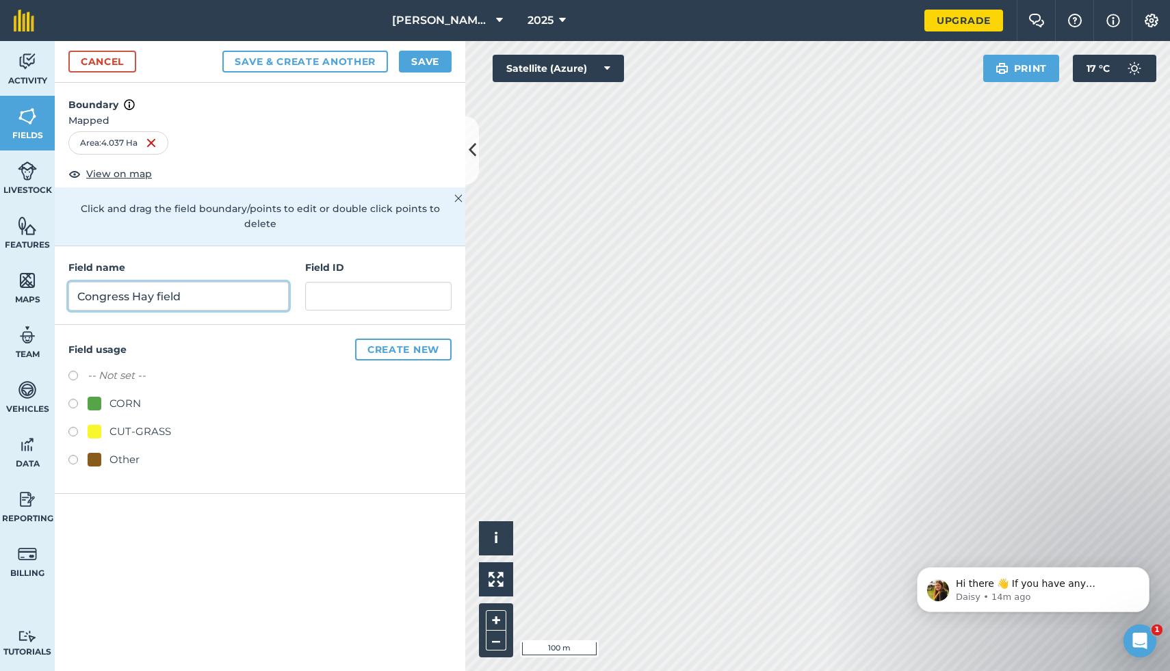
type input "Congress Hay field"
click at [345, 282] on input "text" at bounding box center [378, 296] width 146 height 29
click at [120, 424] on div "CUT-GRASS" at bounding box center [140, 432] width 62 height 16
radio input "true"
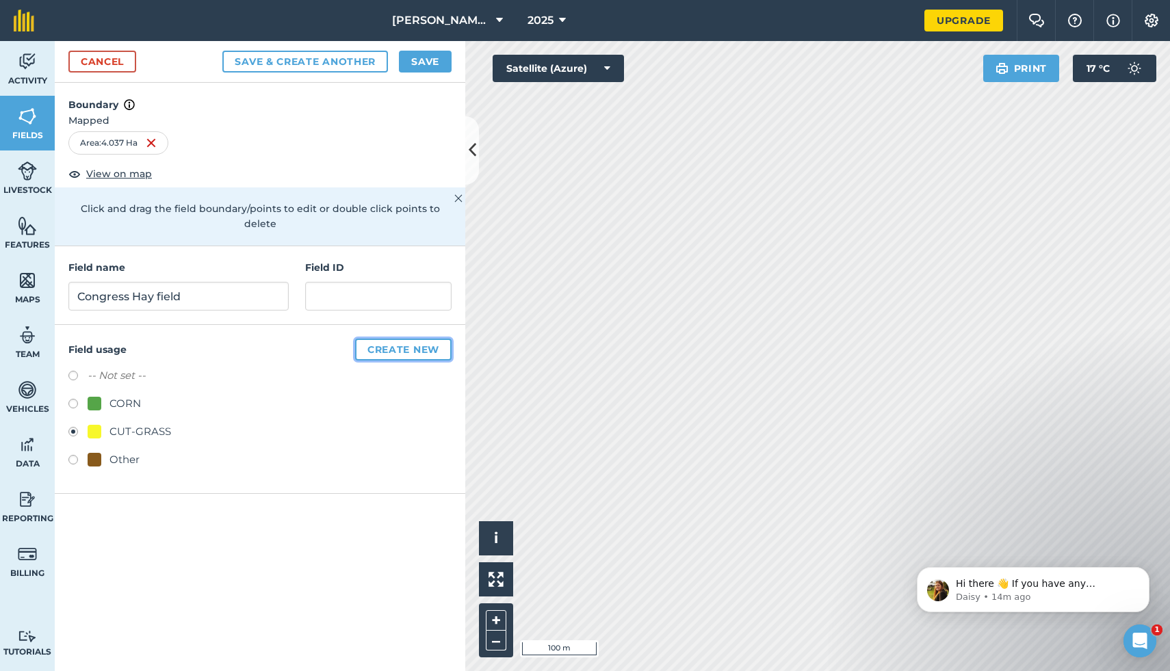
click at [437, 339] on button "Create new" at bounding box center [403, 350] width 96 height 22
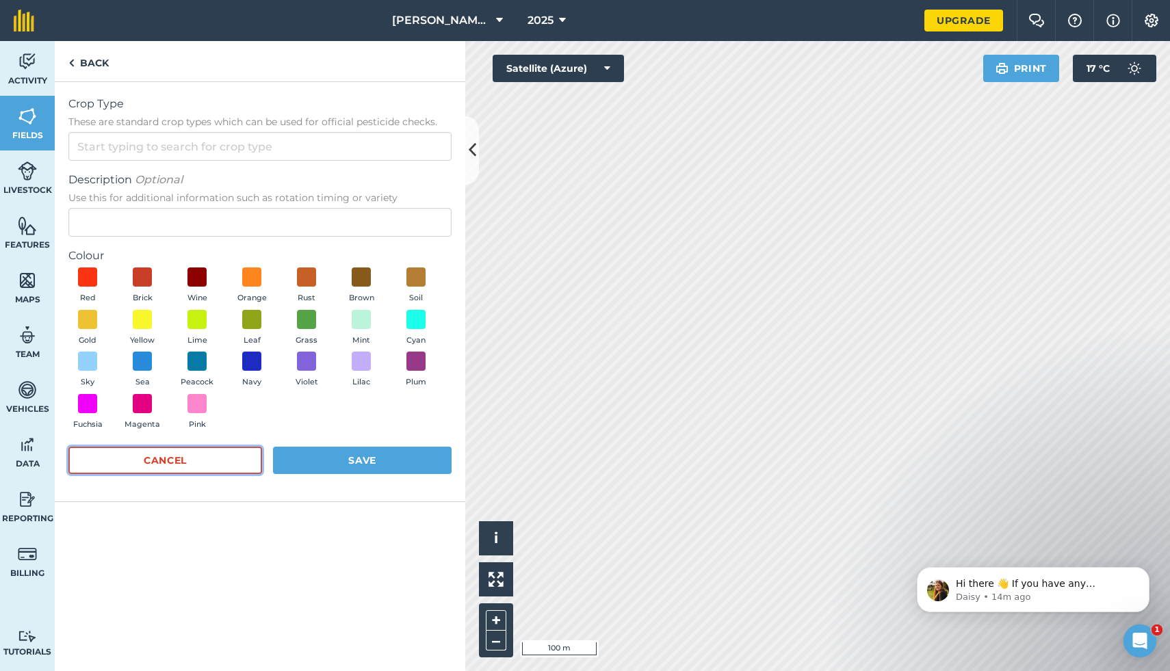
click at [218, 467] on button "Cancel" at bounding box center [165, 460] width 194 height 27
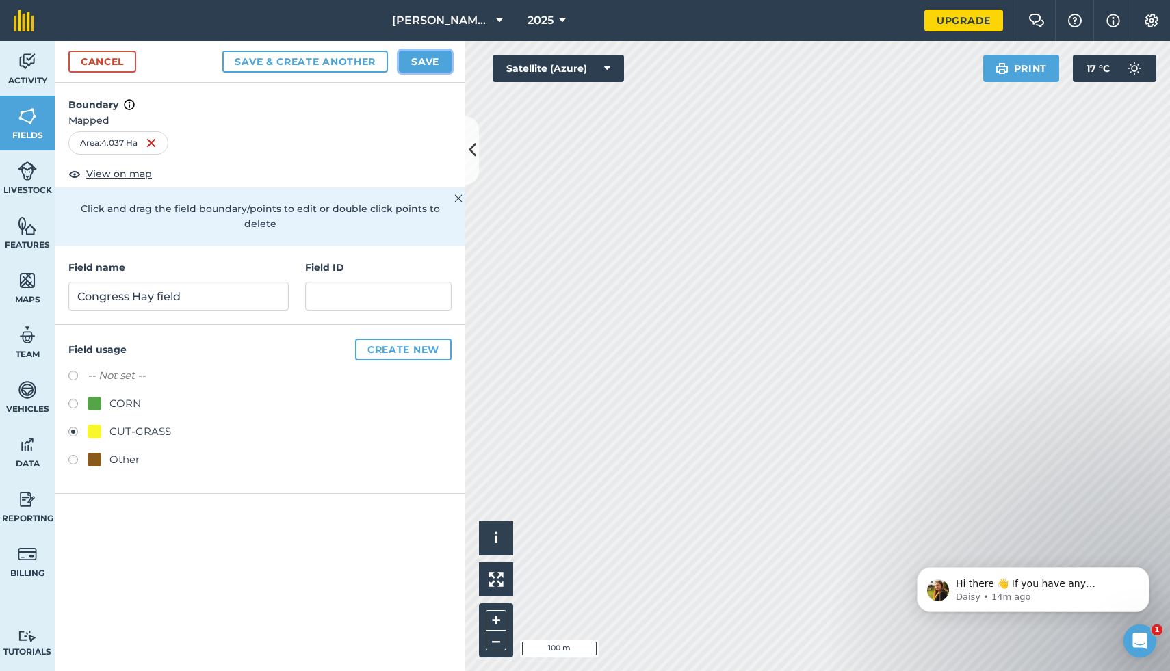
click at [414, 70] on button "Save" at bounding box center [425, 62] width 53 height 22
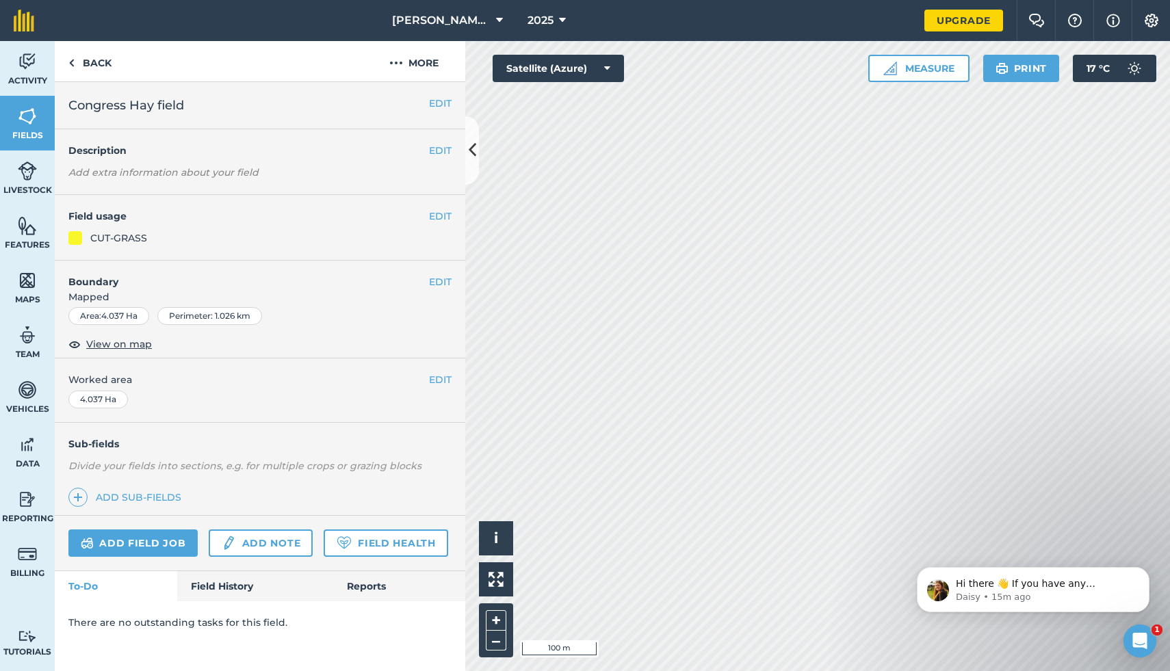
click at [377, 172] on div "Activity Fields Livestock Features Maps Team Vehicles Data Reporting Billing Tu…" at bounding box center [585, 356] width 1170 height 630
click at [410, 68] on button "More" at bounding box center [414, 61] width 103 height 40
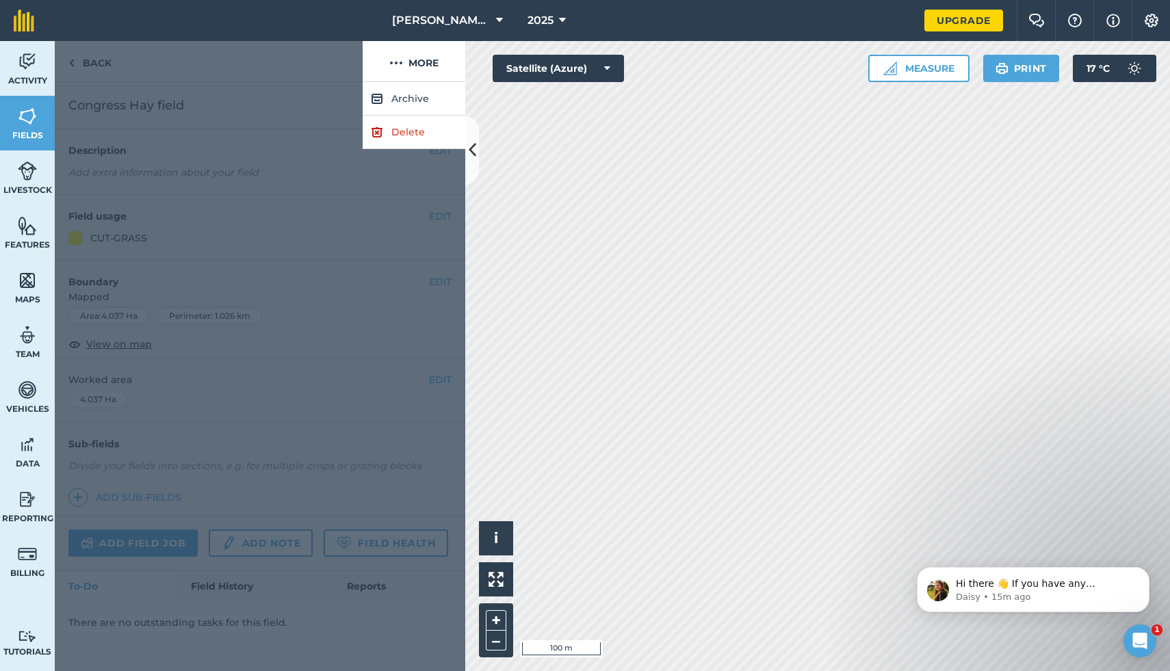
click at [315, 122] on div at bounding box center [260, 376] width 411 height 589
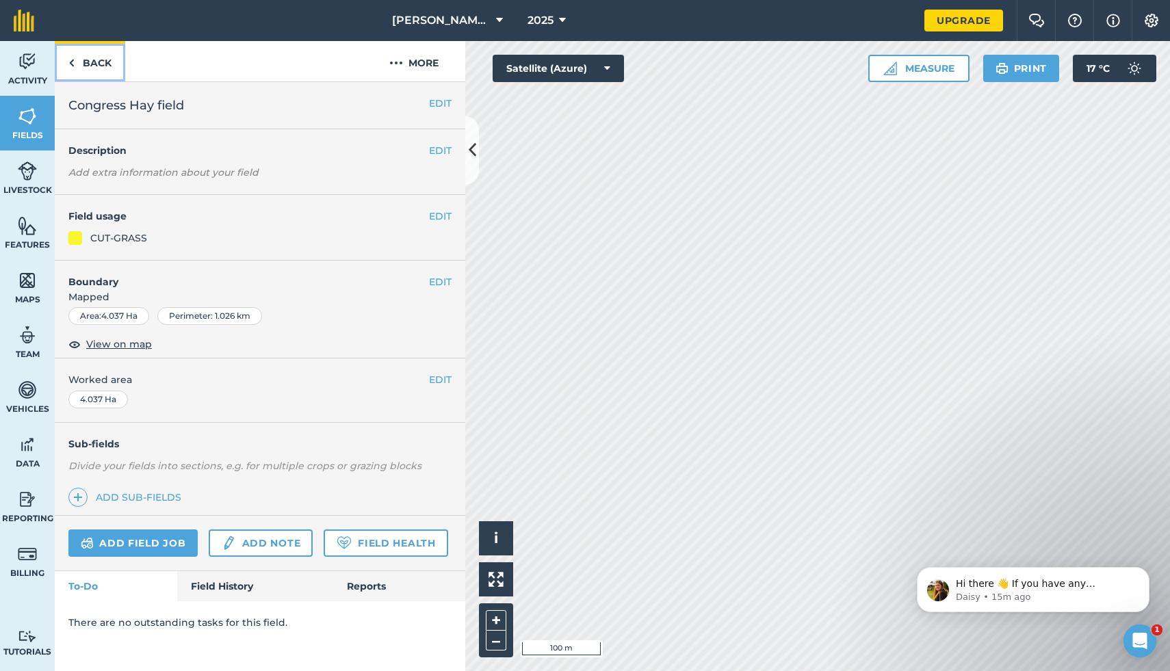
click at [88, 59] on link "Back" at bounding box center [90, 61] width 70 height 40
click at [95, 66] on link "Back" at bounding box center [90, 61] width 70 height 40
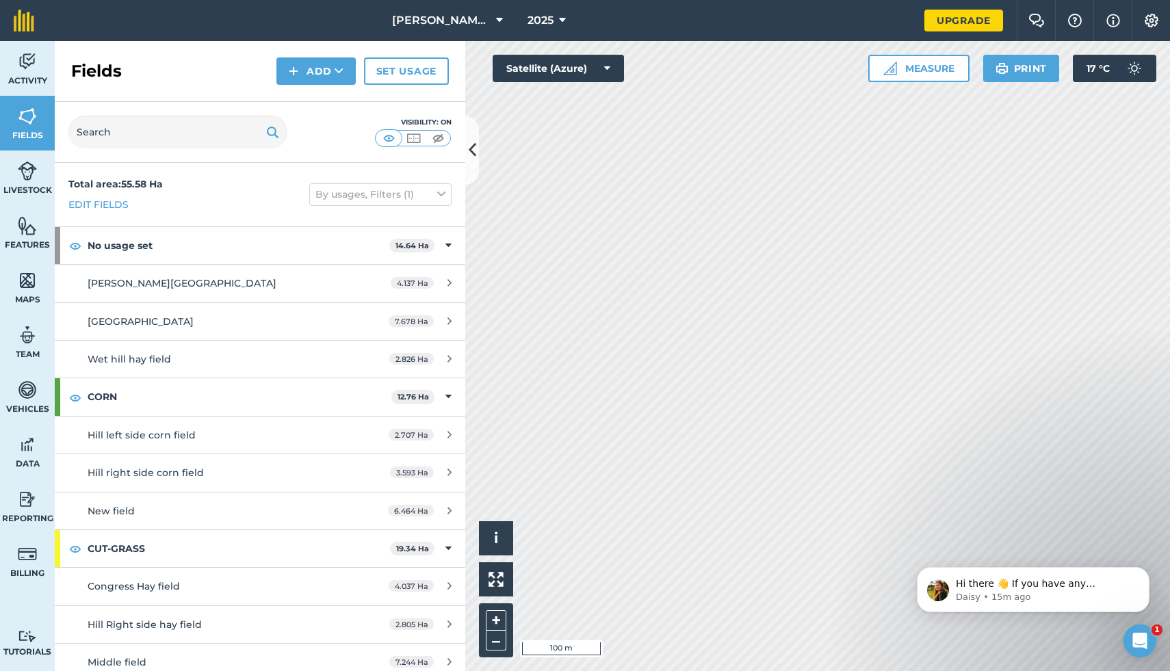
click at [95, 66] on h2 "Fields" at bounding box center [96, 71] width 51 height 22
click at [311, 55] on div "Fields Add Set usage" at bounding box center [260, 71] width 411 height 61
click at [311, 69] on button "Add" at bounding box center [315, 70] width 79 height 27
click at [346, 105] on link "Draw" at bounding box center [315, 102] width 75 height 30
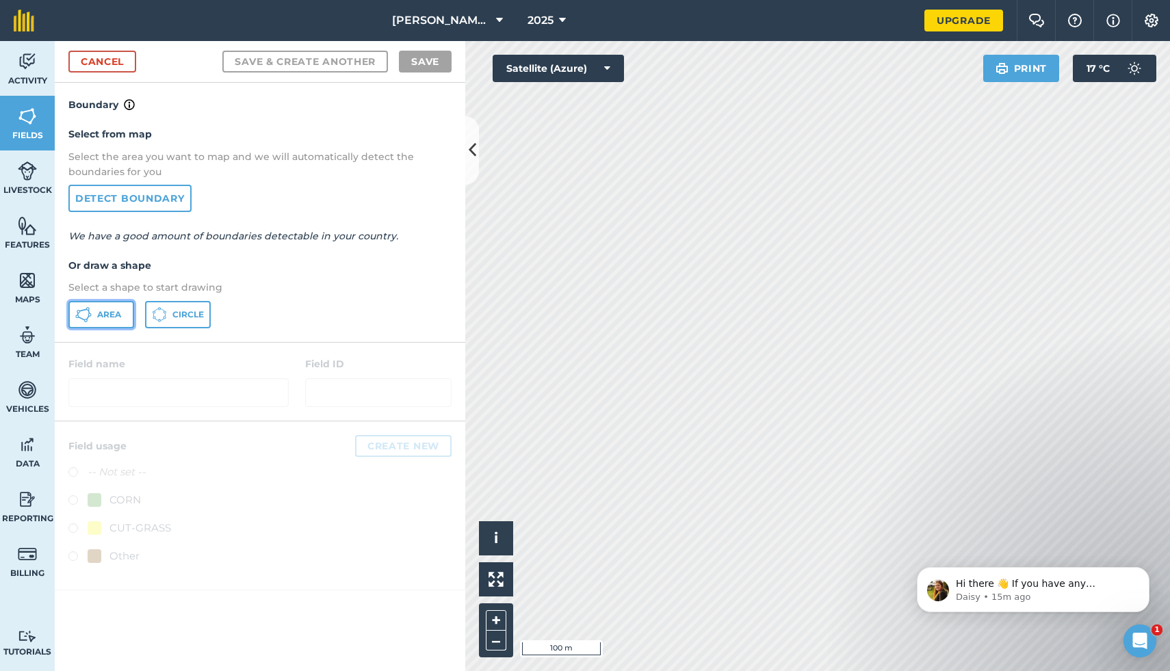
click at [97, 318] on span "Area" at bounding box center [109, 314] width 24 height 11
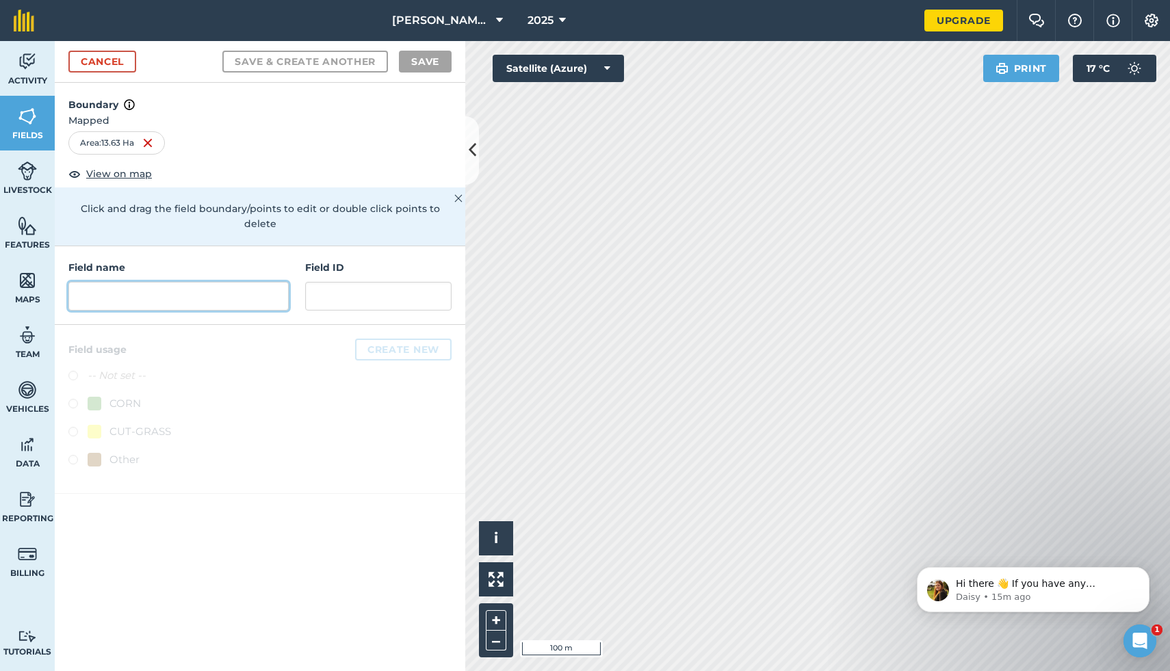
click at [214, 283] on input "text" at bounding box center [178, 296] width 220 height 29
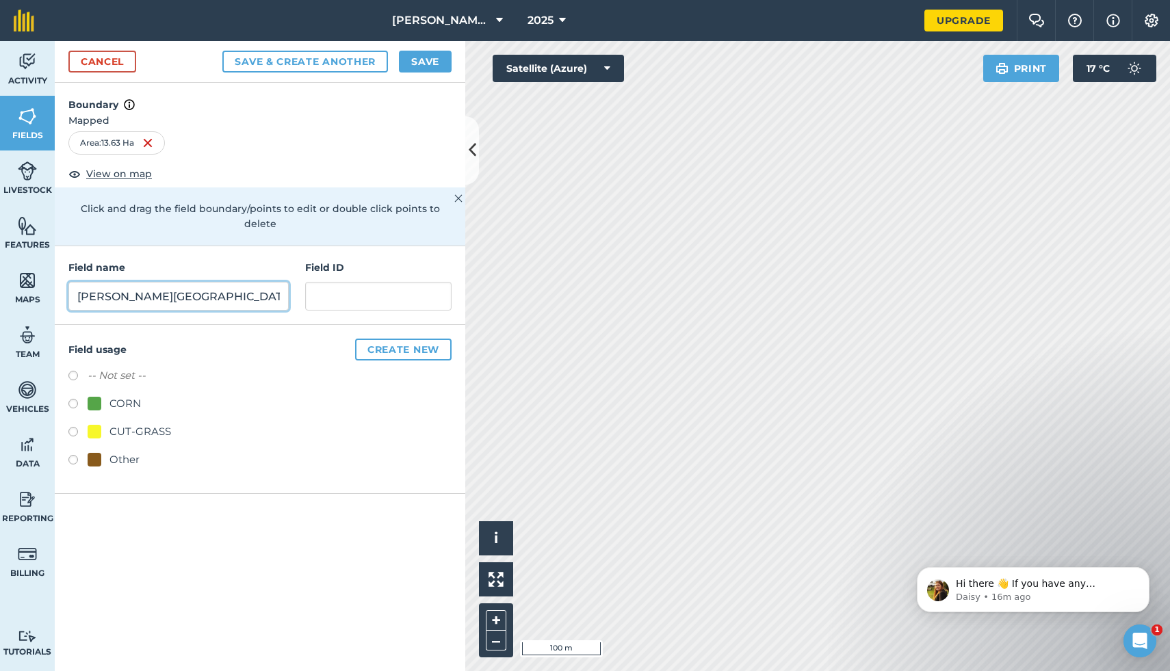
click at [107, 294] on input "Mingo Road Paddock" at bounding box center [178, 296] width 220 height 29
click at [107, 283] on input "Mingo Road Paddock" at bounding box center [178, 296] width 220 height 29
type input "Mingo Road Paddock"
click at [94, 453] on div at bounding box center [95, 460] width 14 height 14
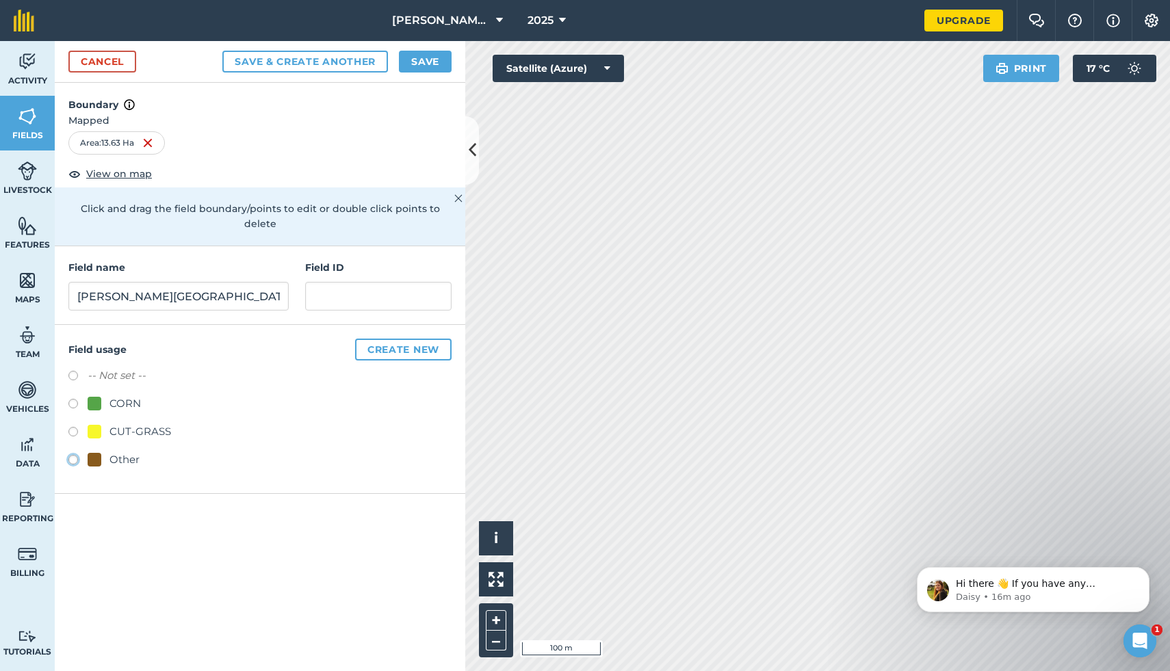
radio input "true"
click at [427, 60] on button "Save" at bounding box center [425, 62] width 53 height 22
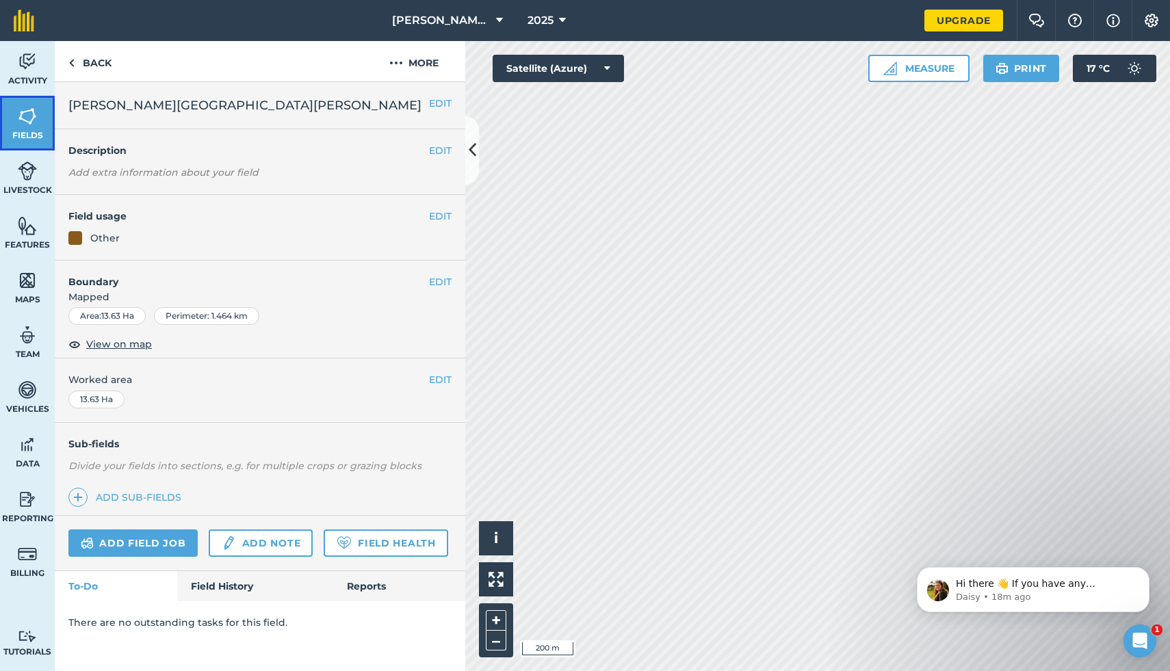
click at [29, 120] on img at bounding box center [27, 116] width 19 height 21
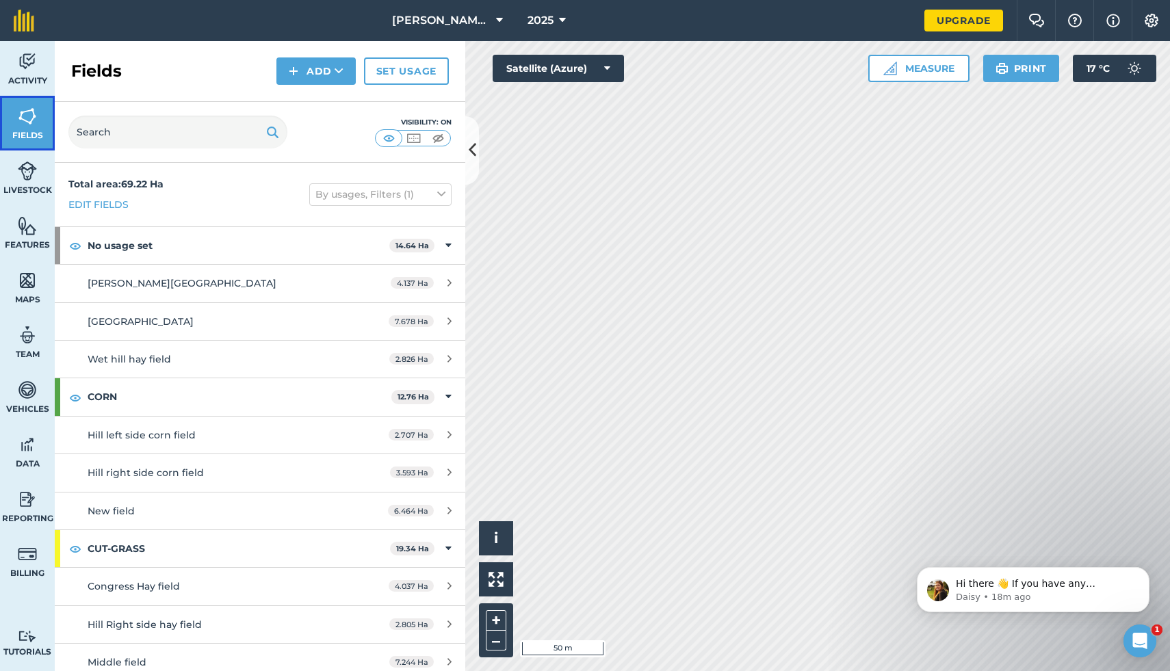
click at [23, 125] on img at bounding box center [27, 116] width 19 height 21
click at [325, 67] on button "Add" at bounding box center [315, 70] width 79 height 27
click at [335, 105] on link "Draw" at bounding box center [315, 102] width 75 height 30
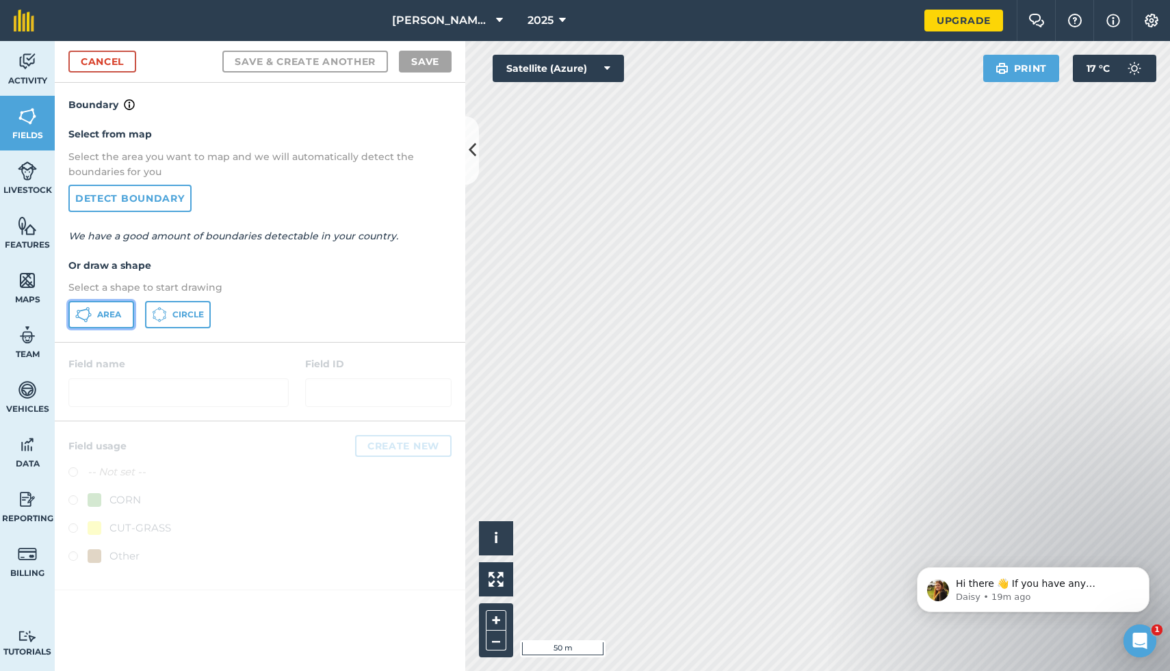
click at [73, 324] on button "Area" at bounding box center [101, 314] width 66 height 27
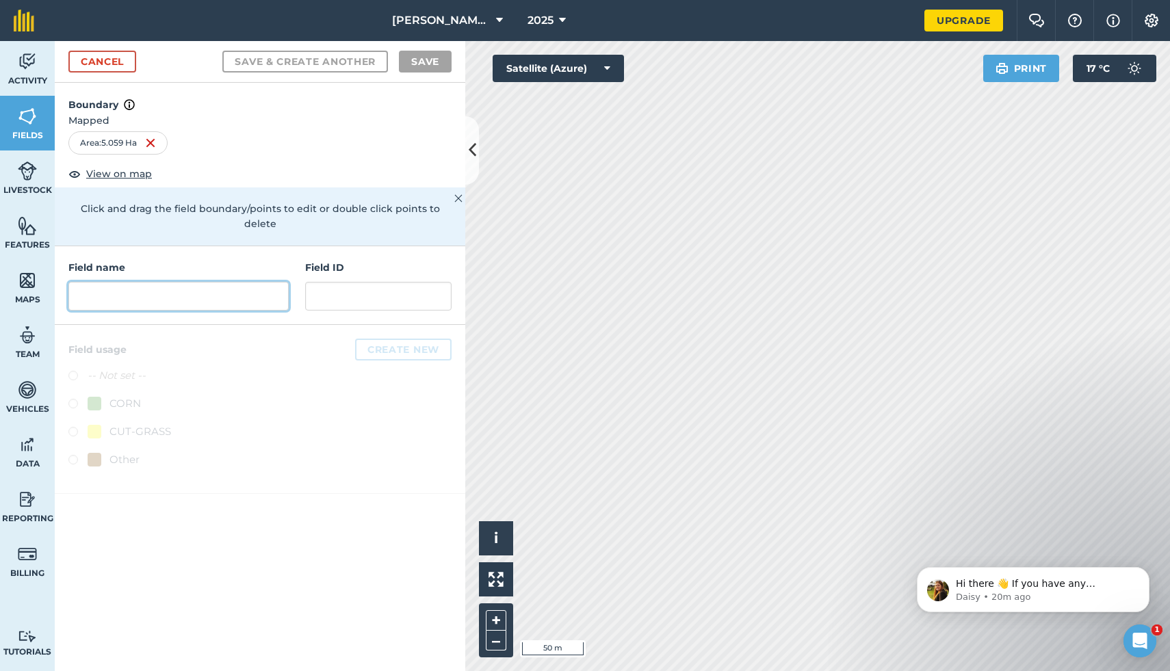
click at [174, 282] on input "text" at bounding box center [178, 296] width 220 height 29
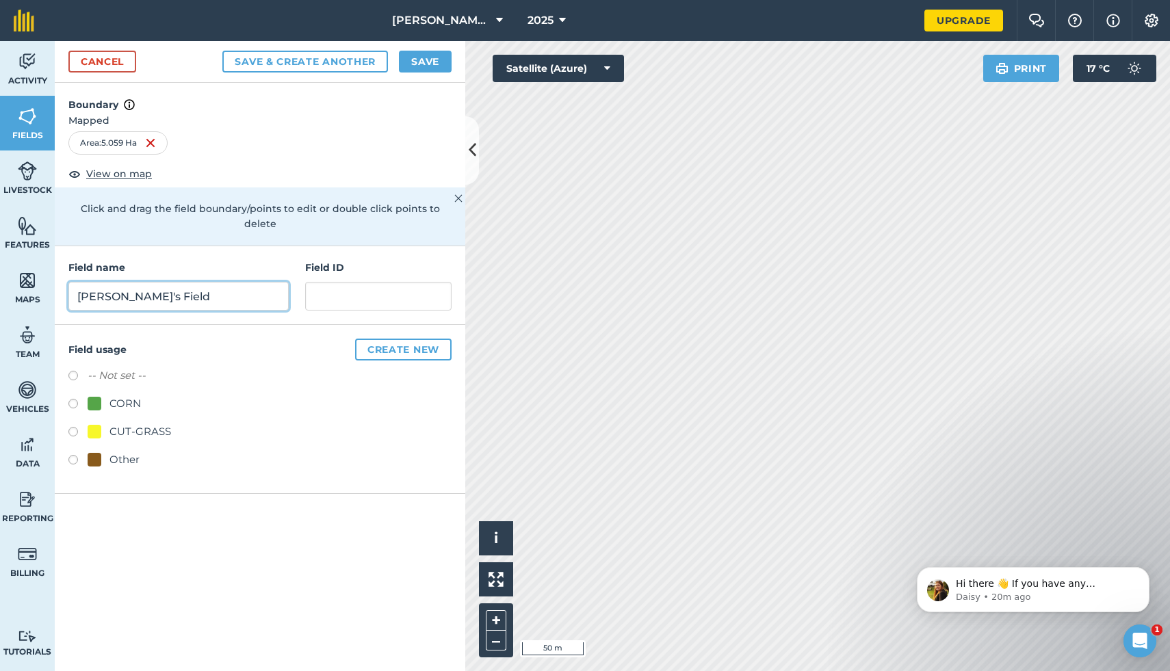
drag, startPoint x: 113, startPoint y: 282, endPoint x: 48, endPoint y: 286, distance: 65.1
click at [48, 286] on div "Activity Fields Livestock Features Maps Team Vehicles Data Reporting Billing Tu…" at bounding box center [585, 356] width 1170 height 630
drag, startPoint x: 112, startPoint y: 283, endPoint x: 103, endPoint y: 283, distance: 8.2
click at [103, 283] on input "Main's Field" at bounding box center [178, 296] width 220 height 29
type input "Main Street Field"
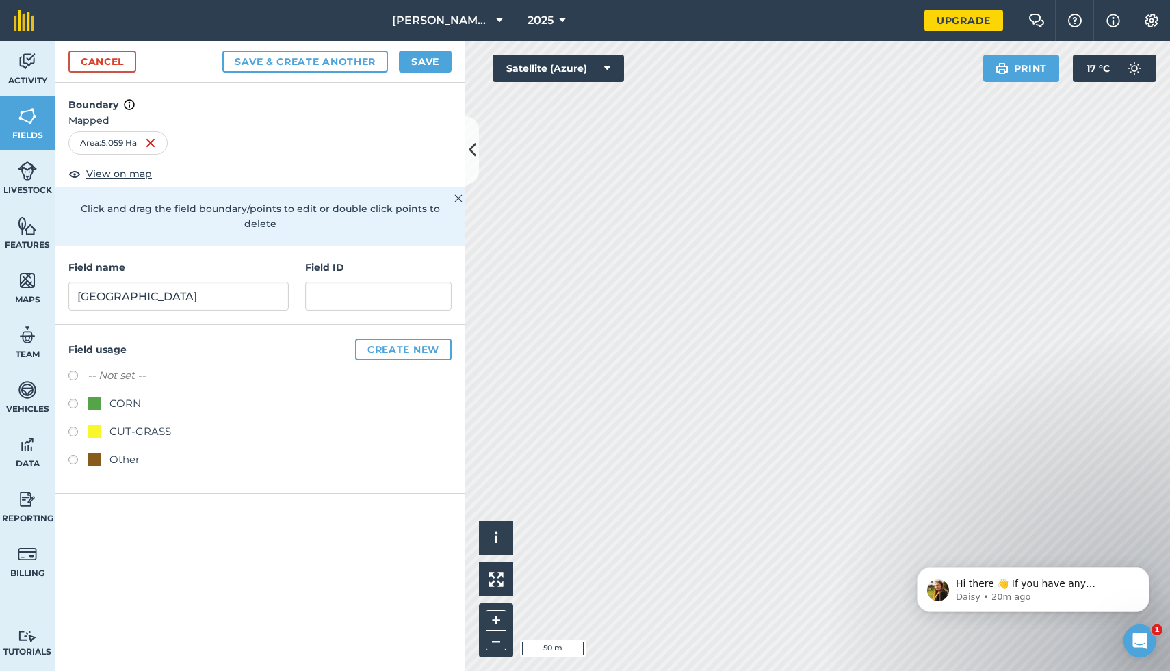
click at [138, 378] on div "-- Not set -- CORN CUT-GRASS Other" at bounding box center [259, 419] width 383 height 104
click at [136, 395] on div "CORN" at bounding box center [124, 403] width 31 height 16
radio input "true"
click at [437, 65] on button "Save" at bounding box center [425, 62] width 53 height 22
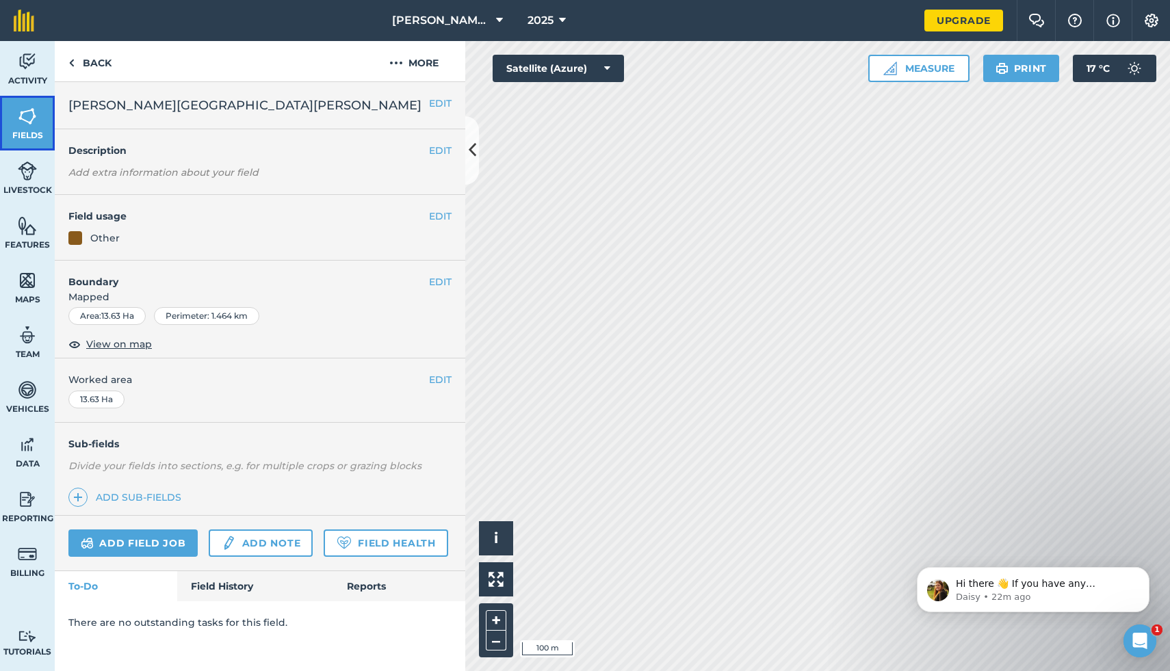
click at [16, 127] on link "Fields" at bounding box center [27, 123] width 55 height 55
